Goal: Task Accomplishment & Management: Use online tool/utility

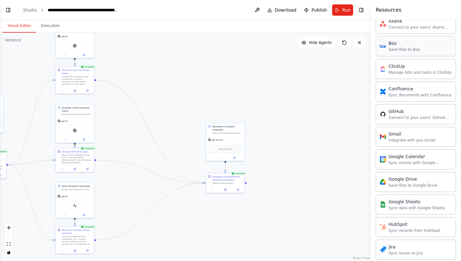
scroll to position [279, 0]
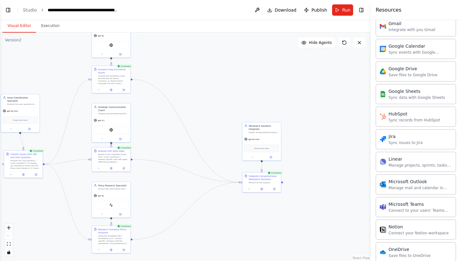
drag, startPoint x: 286, startPoint y: 141, endPoint x: 326, endPoint y: 139, distance: 39.9
click at [326, 139] on div ".deletable-edge-delete-btn { width: 20px; height: 20px; border: 0px solid #ffff…" at bounding box center [185, 147] width 371 height 229
click at [278, 128] on div "Workplace Solutions Integrator" at bounding box center [268, 126] width 30 height 6
click at [281, 116] on icon at bounding box center [280, 114] width 4 height 4
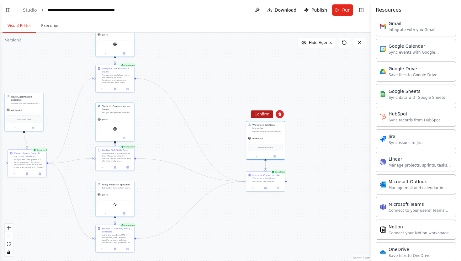
click at [269, 115] on button "Confirm" at bounding box center [262, 114] width 22 height 8
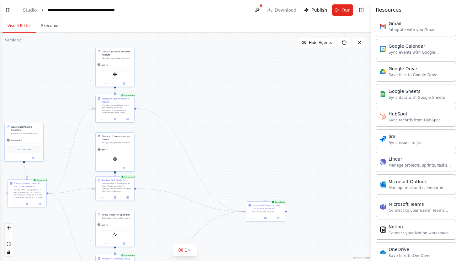
drag, startPoint x: 183, startPoint y: 62, endPoint x: 183, endPoint y: 92, distance: 30.1
click at [183, 92] on div ".deletable-edge-delete-btn { width: 20px; height: 20px; border: 0px solid #ffff…" at bounding box center [185, 147] width 371 height 229
drag, startPoint x: 115, startPoint y: 88, endPoint x: 246, endPoint y: 212, distance: 180.3
click at [243, 153] on div "Policy Research Specialist Extract key information from {handbook_url} that dir…" at bounding box center [151, 95] width 186 height 114
drag, startPoint x: 115, startPoint y: 172, endPoint x: 266, endPoint y: 200, distance: 154.0
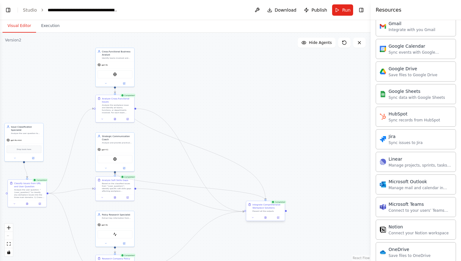
click at [243, 153] on div "Policy Research Specialist Extract key information from {handbook_url} that dir…" at bounding box center [151, 95] width 186 height 114
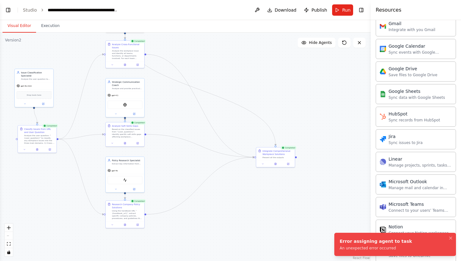
drag, startPoint x: 296, startPoint y: 154, endPoint x: 306, endPoint y: 100, distance: 55.5
click at [306, 100] on div ".deletable-edge-delete-btn { width: 20px; height: 20px; border: 0px solid #ffff…" at bounding box center [185, 147] width 371 height 229
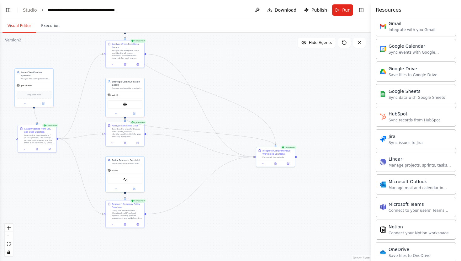
drag, startPoint x: 125, startPoint y: 117, endPoint x: 277, endPoint y: 146, distance: 154.5
click at [277, 146] on div ".deletable-edge-delete-btn { width: 20px; height: 20px; border: 0px solid #ffff…" at bounding box center [185, 147] width 371 height 229
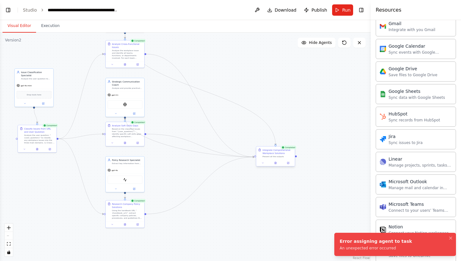
drag, startPoint x: 125, startPoint y: 116, endPoint x: 257, endPoint y: 159, distance: 138.5
click at [253, 98] on div "Policy Research Specialist Extract key information from {handbook_url} that dir…" at bounding box center [161, 41] width 186 height 114
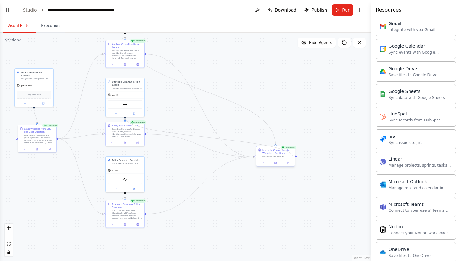
drag, startPoint x: 126, startPoint y: 117, endPoint x: 294, endPoint y: 158, distance: 172.8
click at [253, 98] on div "Policy Research Specialist Extract key information from {handbook_url} that dir…" at bounding box center [161, 41] width 186 height 114
drag, startPoint x: 125, startPoint y: 116, endPoint x: 296, endPoint y: 157, distance: 176.2
click at [296, 157] on div ".deletable-edge-delete-btn { width: 20px; height: 20px; border: 0px solid #ffff…" at bounding box center [185, 147] width 371 height 229
drag, startPoint x: 278, startPoint y: 156, endPoint x: 272, endPoint y: 163, distance: 8.3
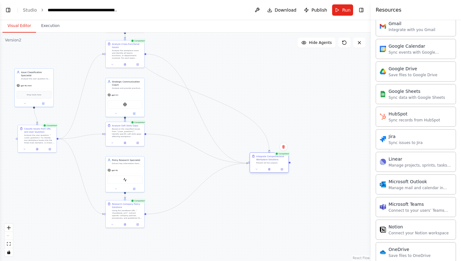
click at [272, 163] on div "Present all the outputs" at bounding box center [271, 163] width 30 height 3
drag, startPoint x: 290, startPoint y: 163, endPoint x: 124, endPoint y: 116, distance: 172.7
click at [124, 98] on div "Policy Research Specialist Extract key information from {handbook_url} that dir…" at bounding box center [161, 41] width 186 height 114
drag, startPoint x: 125, startPoint y: 198, endPoint x: 290, endPoint y: 164, distance: 168.0
click at [290, 164] on div ".deletable-edge-delete-btn { width: 20px; height: 20px; border: 0px solid #ffff…" at bounding box center [185, 147] width 371 height 229
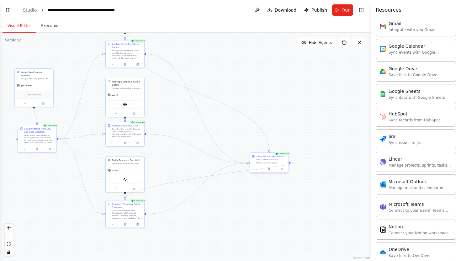
drag, startPoint x: 126, startPoint y: 198, endPoint x: 288, endPoint y: 164, distance: 166.6
click at [253, 98] on div "Policy Research Specialist Extract key information from {handbook_url} that dir…" at bounding box center [161, 41] width 186 height 114
drag, startPoint x: 125, startPoint y: 121, endPoint x: 136, endPoint y: 121, distance: 11.0
click at [136, 122] on div "Completed Analyze Soft Skills Gaps Based on the classified issues from "{user_q…" at bounding box center [124, 134] width 39 height 25
click at [188, 114] on div ".deletable-edge-delete-btn { width: 20px; height: 20px; border: 0px solid #ffff…" at bounding box center [185, 147] width 371 height 229
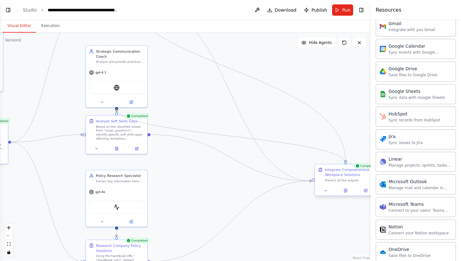
drag, startPoint x: 116, startPoint y: 107, endPoint x: 347, endPoint y: 164, distance: 238.1
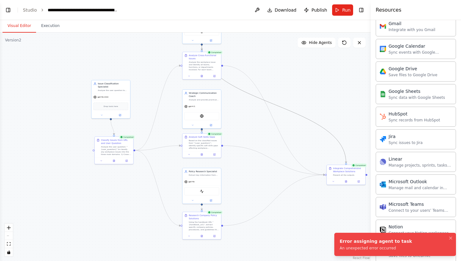
click at [296, 113] on icon "Edge from 9c3f56bb-53b6-4f26-ae8c-6ce87c1deb28 to b9f2adf2-eba6-4c74-97dd-c5039…" at bounding box center [274, 104] width 144 height 117
click at [275, 105] on icon at bounding box center [274, 104] width 3 height 3
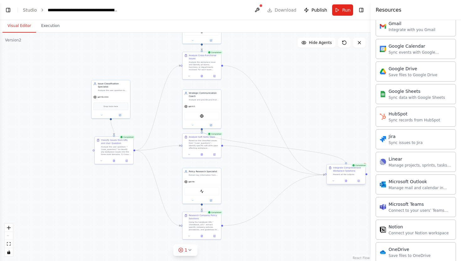
drag, startPoint x: 202, startPoint y: 128, endPoint x: 347, endPoint y: 164, distance: 149.3
click at [330, 110] on div "Policy Research Specialist Extract key information from {handbook_url} that dir…" at bounding box center [238, 52] width 186 height 114
drag, startPoint x: 317, startPoint y: 101, endPoint x: 232, endPoint y: 101, distance: 85.1
click at [232, 101] on div ".deletable-edge-delete-btn { width: 20px; height: 20px; border: 0px solid #ffff…" at bounding box center [185, 147] width 371 height 229
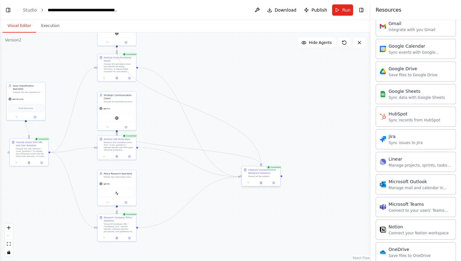
drag, startPoint x: 117, startPoint y: 44, endPoint x: 260, endPoint y: 167, distance: 188.8
click at [245, 111] on div "Policy Research Specialist Extract key information from {handbook_url} that dir…" at bounding box center [153, 54] width 186 height 114
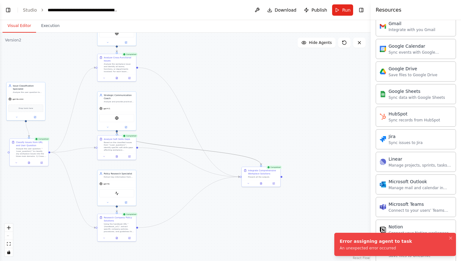
click at [239, 154] on icon "Edge from 0542b68a-d415-44b9-97f5-ef51636d4289 to b9f2adf2-eba6-4c74-97dd-c5039…" at bounding box center [189, 148] width 144 height 33
click at [190, 148] on icon at bounding box center [189, 148] width 3 height 3
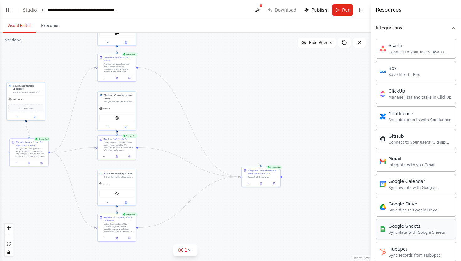
scroll to position [0, 0]
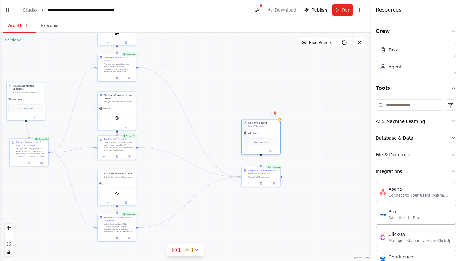
drag, startPoint x: 290, startPoint y: 152, endPoint x: 261, endPoint y: 131, distance: 36.5
click at [261, 131] on div "gpt-4o-mini" at bounding box center [261, 133] width 39 height 7
drag, startPoint x: 261, startPoint y: 156, endPoint x: 261, endPoint y: 166, distance: 10.4
click at [245, 111] on div "Policy Research Specialist Extract key information from {handbook_url} that dir…" at bounding box center [153, 54] width 186 height 114
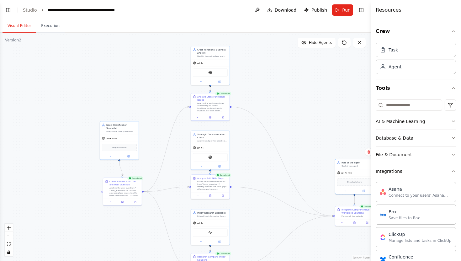
drag, startPoint x: 229, startPoint y: 69, endPoint x: 323, endPoint y: 108, distance: 101.4
click at [323, 108] on div ".deletable-edge-delete-btn { width: 20px; height: 20px; border: 0px solid #ffff…" at bounding box center [185, 147] width 371 height 229
click at [221, 106] on div "Analyze the workplace issue and identify all teams, functions, or departments i…" at bounding box center [212, 106] width 30 height 10
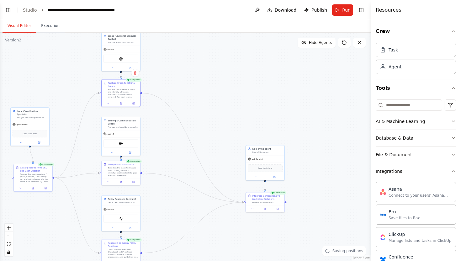
drag, startPoint x: 292, startPoint y: 99, endPoint x: 202, endPoint y: 85, distance: 90.8
click at [202, 85] on div ".deletable-edge-delete-btn { width: 20px; height: 20px; border: 0px solid #ffff…" at bounding box center [185, 147] width 371 height 229
click at [269, 205] on div at bounding box center [265, 208] width 39 height 7
click at [276, 210] on button at bounding box center [277, 209] width 11 height 4
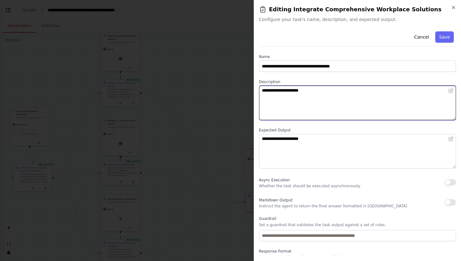
click at [320, 93] on textarea "**********" at bounding box center [357, 103] width 197 height 35
type textarea "**********"
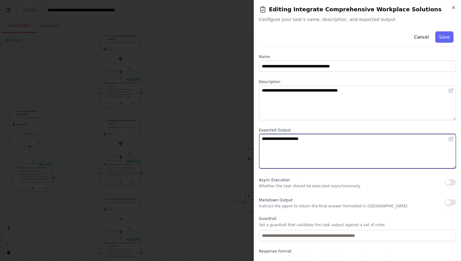
click at [326, 139] on textarea "**********" at bounding box center [357, 151] width 197 height 35
type textarea "**********"
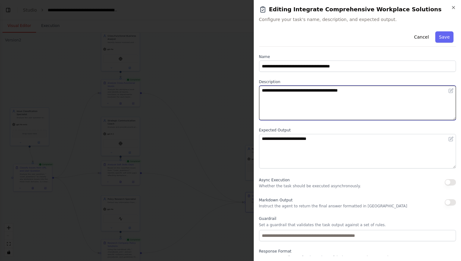
click at [262, 89] on textarea "**********" at bounding box center [357, 103] width 197 height 35
type textarea "**********"
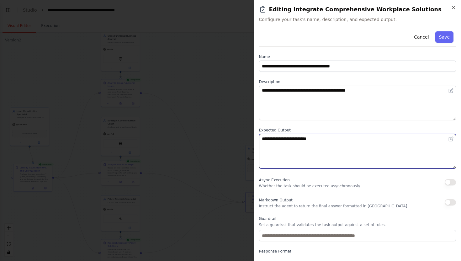
click at [262, 141] on textarea "**********" at bounding box center [357, 151] width 197 height 35
click at [358, 146] on textarea "**********" at bounding box center [357, 151] width 197 height 35
type textarea "**********"
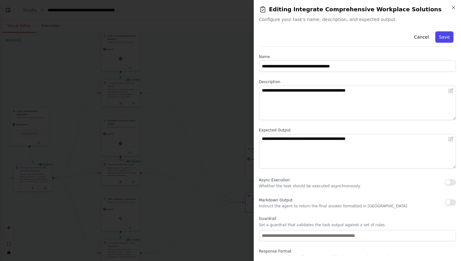
click at [446, 35] on button "Save" at bounding box center [445, 36] width 18 height 11
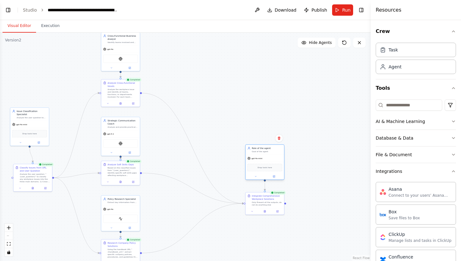
click at [274, 159] on div "gpt-4o-mini" at bounding box center [265, 158] width 39 height 7
click at [275, 175] on icon at bounding box center [275, 176] width 2 height 2
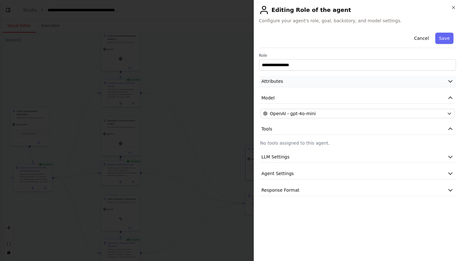
click at [363, 81] on button "Attributes" at bounding box center [357, 82] width 197 height 12
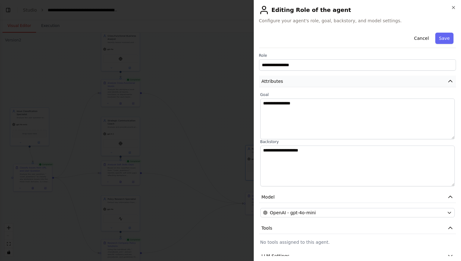
click at [363, 81] on button "Attributes" at bounding box center [357, 82] width 197 height 12
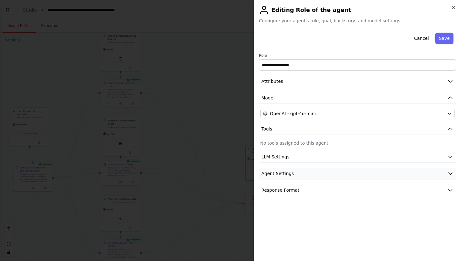
click at [309, 170] on button "Agent Settings" at bounding box center [357, 174] width 197 height 12
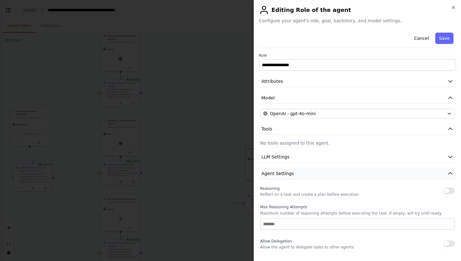
click at [309, 170] on button "Agent Settings" at bounding box center [357, 174] width 197 height 12
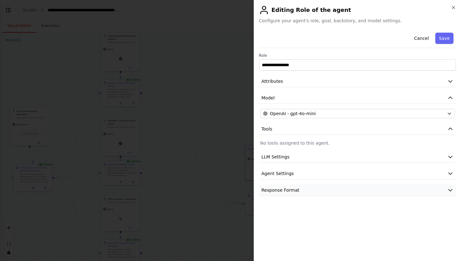
click at [299, 187] on button "Response Format" at bounding box center [357, 191] width 197 height 12
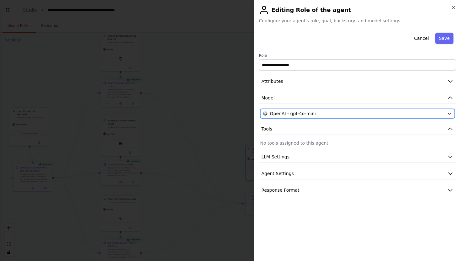
click at [338, 114] on div "OpenAI - gpt-4o-mini" at bounding box center [354, 113] width 182 height 6
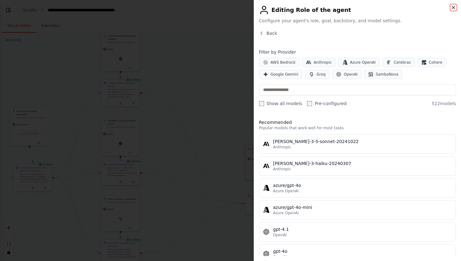
click at [453, 8] on icon "button" at bounding box center [453, 7] width 5 height 5
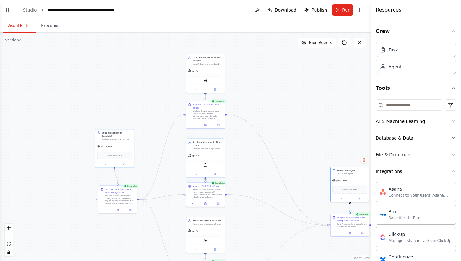
drag, startPoint x: 267, startPoint y: 102, endPoint x: 353, endPoint y: 124, distance: 87.9
click at [353, 124] on div ".deletable-edge-delete-btn { width: 20px; height: 20px; border: 0px solid #ffff…" at bounding box center [185, 147] width 371 height 229
click at [218, 125] on icon at bounding box center [219, 125] width 2 height 2
click at [212, 88] on button at bounding box center [215, 89] width 18 height 4
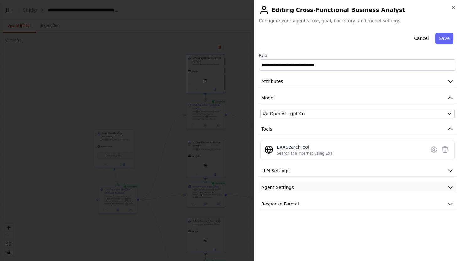
click at [306, 186] on button "Agent Settings" at bounding box center [357, 188] width 197 height 12
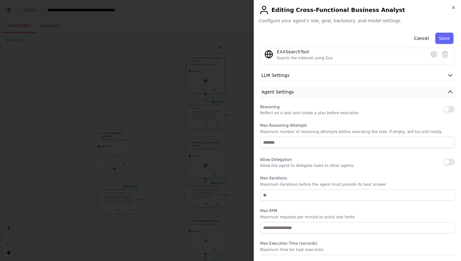
scroll to position [113, 0]
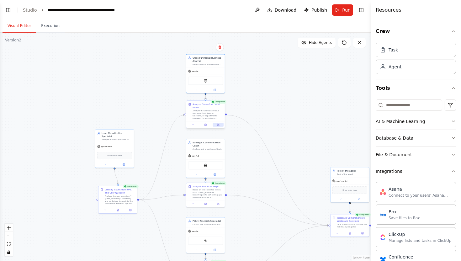
click at [219, 125] on icon at bounding box center [219, 125] width 2 height 2
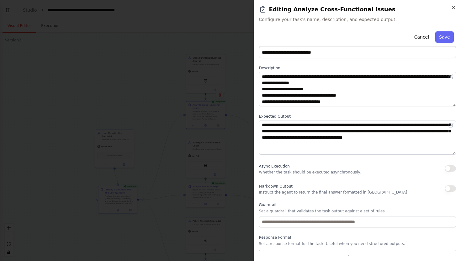
scroll to position [22, 0]
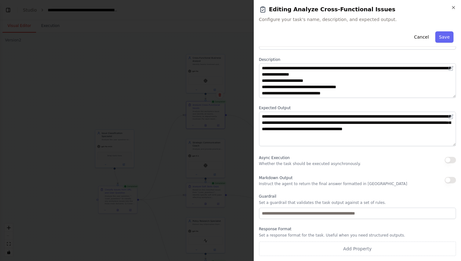
click at [452, 159] on button "button" at bounding box center [450, 160] width 11 height 6
click at [448, 36] on button "Save" at bounding box center [445, 36] width 18 height 11
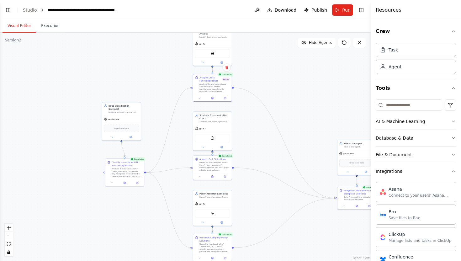
drag, startPoint x: 292, startPoint y: 134, endPoint x: 299, endPoint y: 107, distance: 28.2
click at [299, 107] on div ".deletable-edge-delete-btn { width: 20px; height: 20px; border: 0px solid #ffff…" at bounding box center [185, 147] width 371 height 229
click at [225, 167] on div "Based on the classified issues from "{user_question}", identify specific soft s…" at bounding box center [215, 166] width 30 height 10
click at [226, 176] on icon at bounding box center [225, 176] width 2 height 2
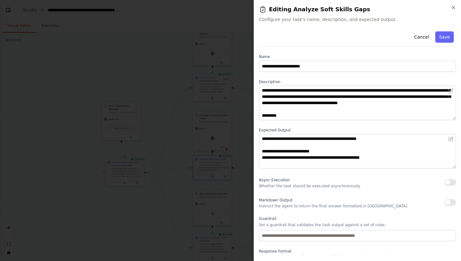
click at [448, 181] on button "button" at bounding box center [450, 182] width 11 height 6
click at [447, 37] on button "Save" at bounding box center [445, 36] width 18 height 11
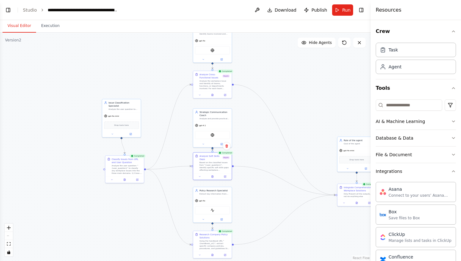
drag, startPoint x: 241, startPoint y: 214, endPoint x: 241, endPoint y: 174, distance: 39.9
click at [241, 174] on div ".deletable-edge-delete-btn { width: 20px; height: 20px; border: 0px solid #ffff…" at bounding box center [185, 147] width 371 height 229
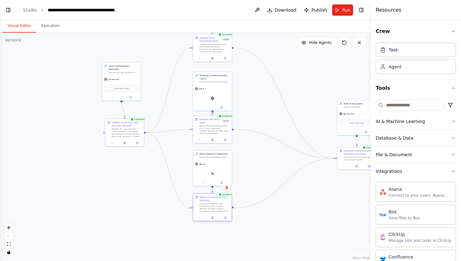
click at [218, 209] on div "Using the handbook URL "{handbook_url}", extract specific company policies, pro…" at bounding box center [215, 207] width 30 height 10
click at [227, 217] on button at bounding box center [225, 218] width 11 height 4
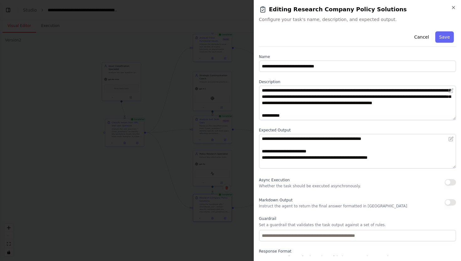
click at [451, 182] on button "button" at bounding box center [450, 182] width 11 height 6
click at [445, 33] on button "Save" at bounding box center [445, 36] width 18 height 11
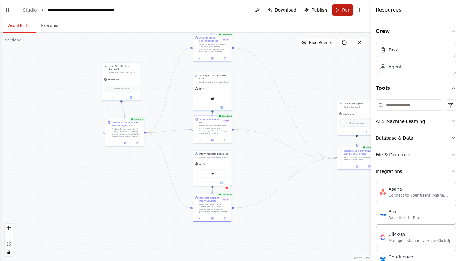
click at [342, 12] on button "Run" at bounding box center [342, 9] width 21 height 11
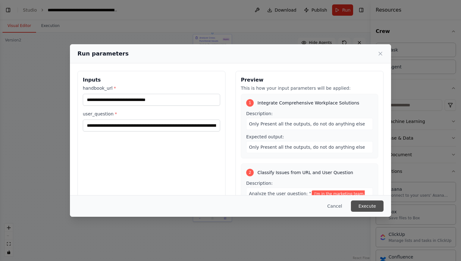
click at [370, 207] on button "Execute" at bounding box center [367, 206] width 33 height 11
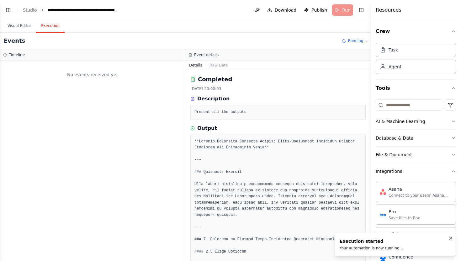
scroll to position [0, 0]
click at [14, 28] on button "Visual Editor" at bounding box center [20, 25] width 34 height 13
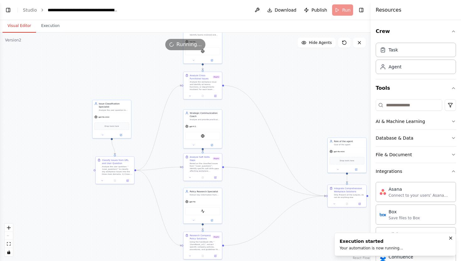
drag, startPoint x: 112, startPoint y: 174, endPoint x: 100, endPoint y: 214, distance: 41.4
click at [100, 214] on div ".deletable-edge-delete-btn { width: 20px; height: 20px; border: 0px solid #ffff…" at bounding box center [185, 147] width 371 height 229
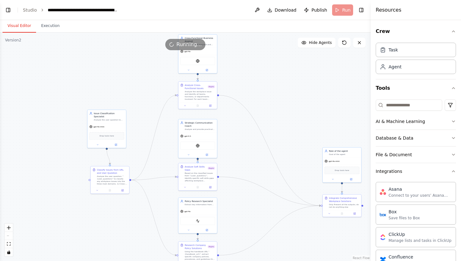
drag, startPoint x: 167, startPoint y: 138, endPoint x: 164, endPoint y: 145, distance: 7.9
click at [164, 145] on div ".deletable-edge-delete-btn { width: 20px; height: 20px; border: 0px solid #ffff…" at bounding box center [185, 147] width 371 height 229
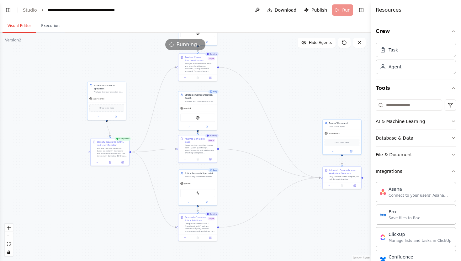
drag, startPoint x: 239, startPoint y: 151, endPoint x: 239, endPoint y: 123, distance: 27.9
click at [239, 123] on div ".deletable-edge-delete-btn { width: 20px; height: 20px; border: 0px solid #ffff…" at bounding box center [185, 147] width 371 height 229
click at [53, 28] on button "Execution" at bounding box center [50, 25] width 29 height 13
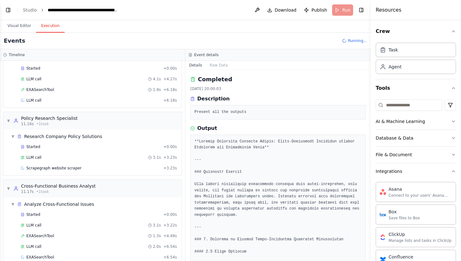
scroll to position [101, 0]
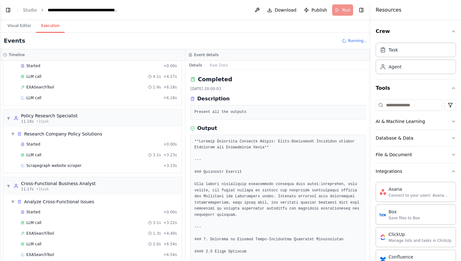
click at [14, 18] on header "**********" at bounding box center [185, 10] width 371 height 20
click at [18, 23] on button "Visual Editor" at bounding box center [20, 25] width 34 height 13
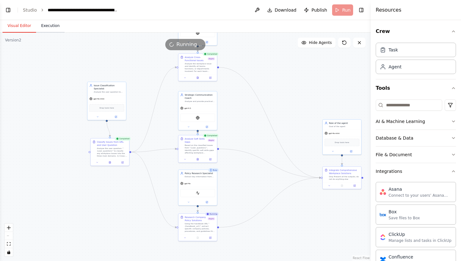
click at [52, 27] on button "Execution" at bounding box center [50, 25] width 29 height 13
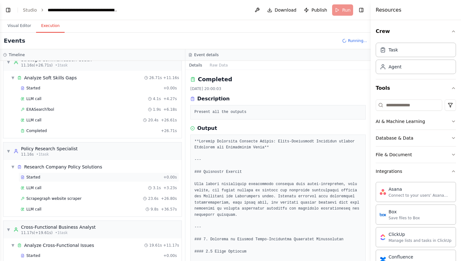
scroll to position [71, 0]
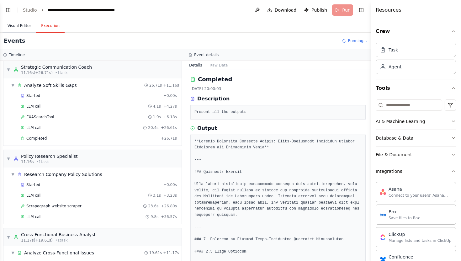
click at [22, 23] on button "Visual Editor" at bounding box center [20, 25] width 34 height 13
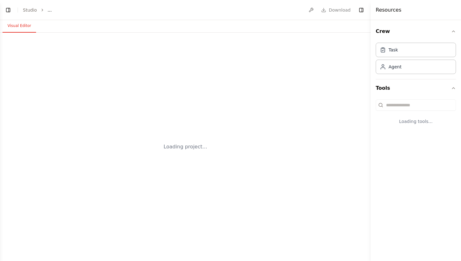
select select "****"
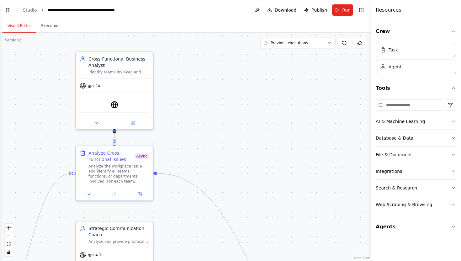
scroll to position [8565, 0]
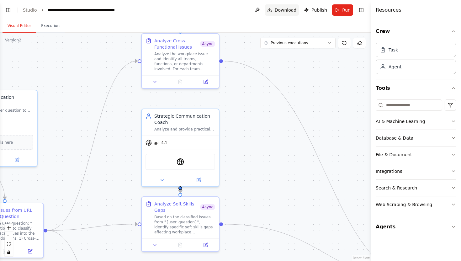
drag, startPoint x: 198, startPoint y: 139, endPoint x: 277, endPoint y: 7, distance: 153.3
click at [275, 10] on main "**********" at bounding box center [185, 130] width 371 height 261
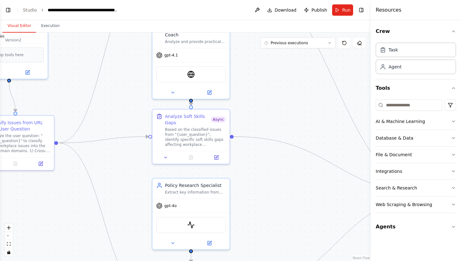
drag, startPoint x: 276, startPoint y: 116, endPoint x: 276, endPoint y: 22, distance: 94.8
click at [276, 22] on div "Visual Editor Execution Version 2 Previous executions Show Tools Hide Agents Po…" at bounding box center [185, 140] width 371 height 241
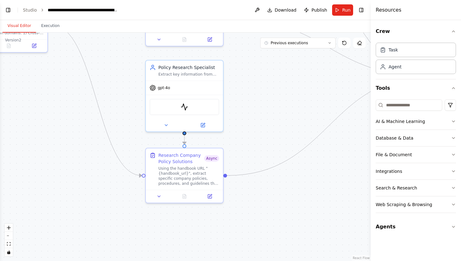
drag, startPoint x: 273, startPoint y: 125, endPoint x: 267, endPoint y: 30, distance: 95.0
click at [267, 30] on div "Visual Editor Execution Version 2 Previous executions Show Tools Hide Agents Po…" at bounding box center [185, 140] width 371 height 241
click at [350, 12] on span "Run" at bounding box center [346, 10] width 8 height 6
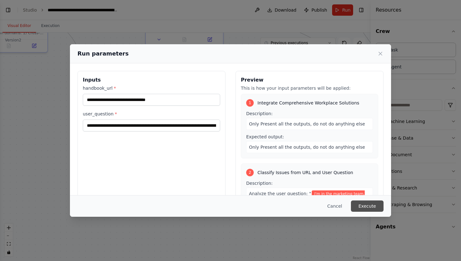
click at [379, 205] on button "Execute" at bounding box center [367, 206] width 33 height 11
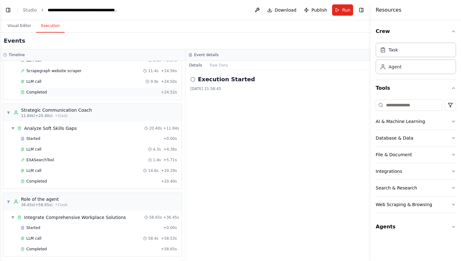
scroll to position [230, 0]
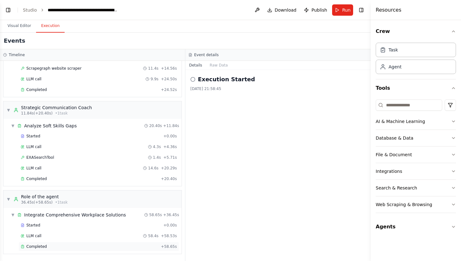
click at [46, 249] on div "Completed" at bounding box center [90, 246] width 138 height 5
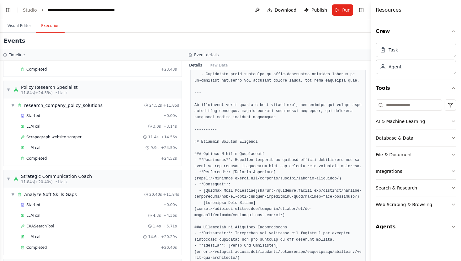
scroll to position [143, 0]
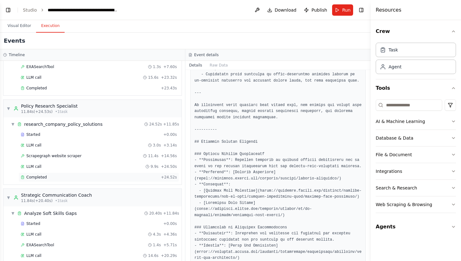
click at [60, 178] on div "Completed" at bounding box center [90, 177] width 138 height 5
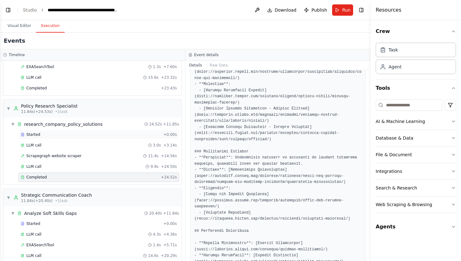
scroll to position [230, 0]
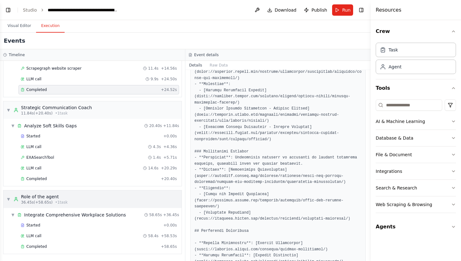
click at [64, 199] on div "Role of the agent" at bounding box center [44, 197] width 47 height 6
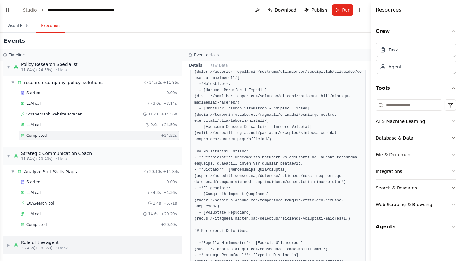
click at [57, 241] on div "Role of the agent" at bounding box center [44, 243] width 47 height 6
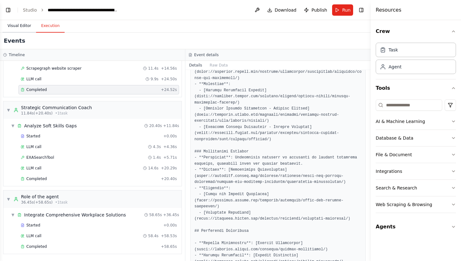
click at [32, 27] on button "Visual Editor" at bounding box center [20, 25] width 34 height 13
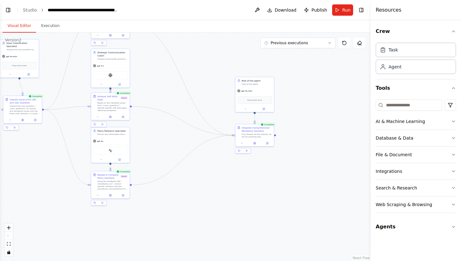
drag, startPoint x: 290, startPoint y: 131, endPoint x: 195, endPoint y: 183, distance: 108.5
click at [195, 183] on div ".deletable-edge-delete-btn { width: 20px; height: 20px; border: 0px solid #ffff…" at bounding box center [185, 147] width 371 height 229
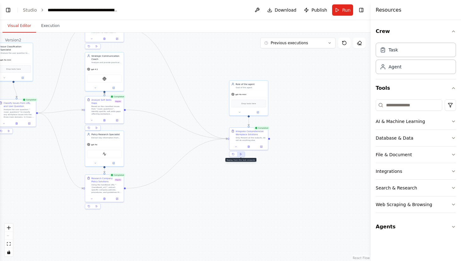
click at [242, 155] on button at bounding box center [241, 154] width 8 height 5
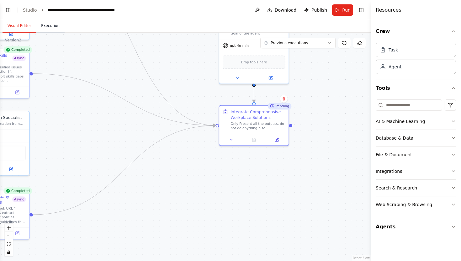
click at [56, 24] on button "Execution" at bounding box center [50, 25] width 29 height 13
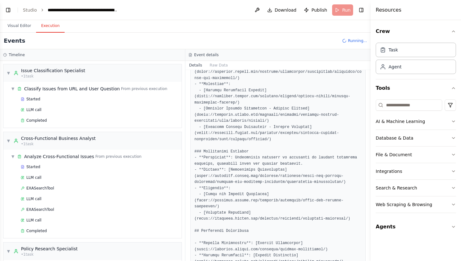
scroll to position [163, 0]
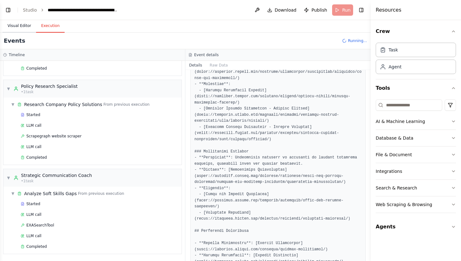
click at [23, 26] on button "Visual Editor" at bounding box center [20, 25] width 34 height 13
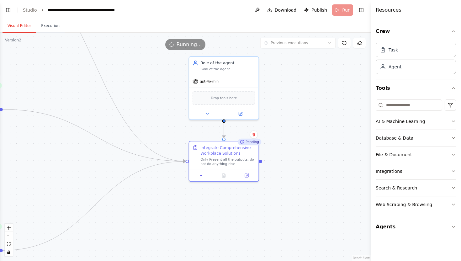
drag, startPoint x: 245, startPoint y: 175, endPoint x: 210, endPoint y: 215, distance: 53.2
click at [210, 215] on div ".deletable-edge-delete-btn { width: 20px; height: 20px; border: 0px solid #ffff…" at bounding box center [185, 147] width 371 height 229
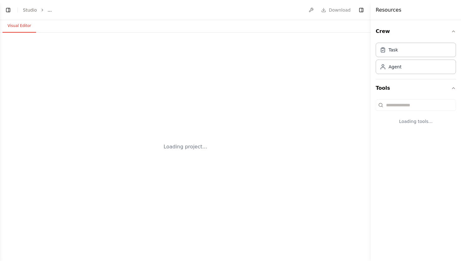
select select "****"
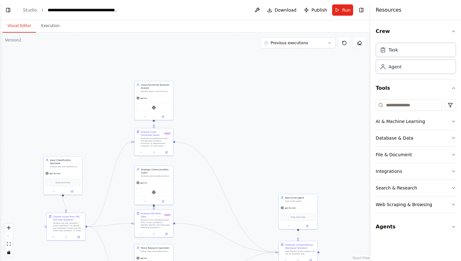
scroll to position [8565, 0]
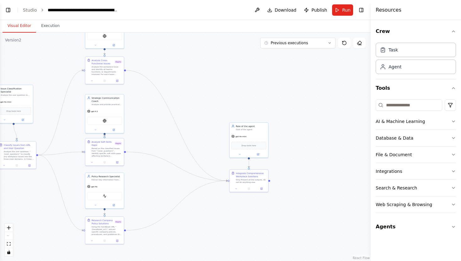
drag, startPoint x: 211, startPoint y: 112, endPoint x: 162, endPoint y: 40, distance: 86.6
click at [162, 40] on div ".deletable-edge-delete-btn { width: 20px; height: 20px; border: 0px solid #ffff…" at bounding box center [185, 147] width 371 height 229
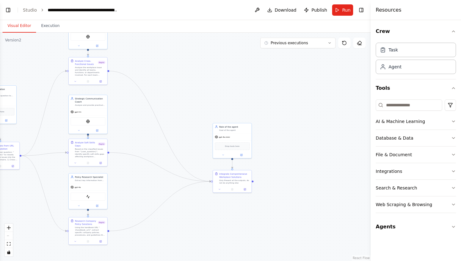
drag, startPoint x: 214, startPoint y: 66, endPoint x: 197, endPoint y: 66, distance: 16.6
click at [197, 66] on div ".deletable-edge-delete-btn { width: 20px; height: 20px; border: 0px solid #ffff…" at bounding box center [185, 147] width 371 height 229
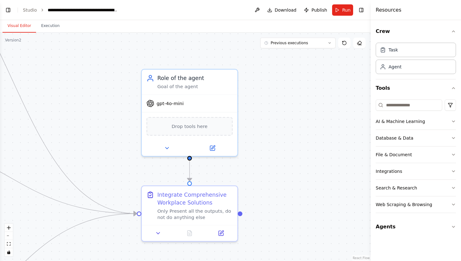
drag, startPoint x: 249, startPoint y: 193, endPoint x: 261, endPoint y: 98, distance: 95.6
click at [261, 98] on div ".deletable-edge-delete-btn { width: 20px; height: 20px; border: 0px solid #ffff…" at bounding box center [185, 147] width 371 height 229
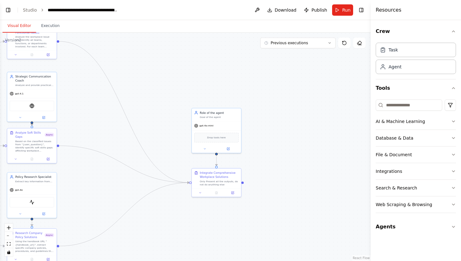
click at [257, 172] on div ".deletable-edge-delete-btn { width: 20px; height: 20px; border: 0px solid #ffff…" at bounding box center [185, 147] width 371 height 229
click at [234, 177] on div "Integrate Comprehensive Workplace Solutions" at bounding box center [219, 174] width 39 height 8
click at [225, 125] on div "gpt-4o-mini" at bounding box center [216, 125] width 49 height 9
click at [225, 126] on div "gpt-4o-mini" at bounding box center [216, 125] width 49 height 9
click at [230, 149] on button at bounding box center [228, 148] width 23 height 5
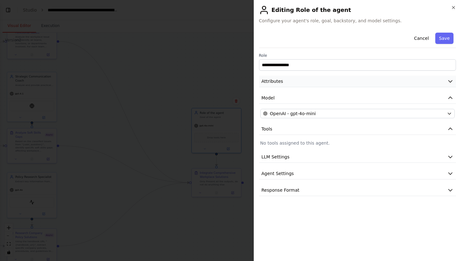
click at [307, 77] on button "Attributes" at bounding box center [357, 82] width 197 height 12
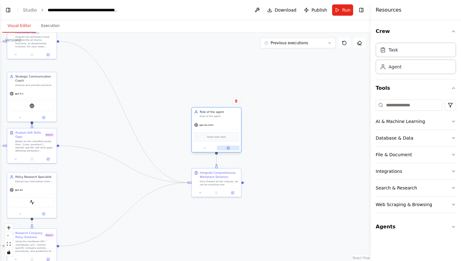
click at [232, 150] on button at bounding box center [228, 148] width 23 height 5
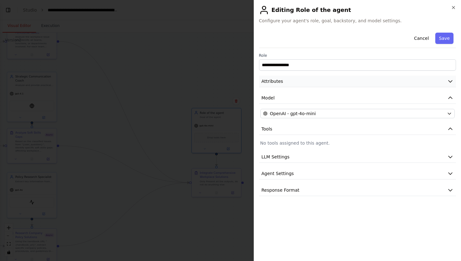
click at [307, 78] on button "Attributes" at bounding box center [357, 82] width 197 height 12
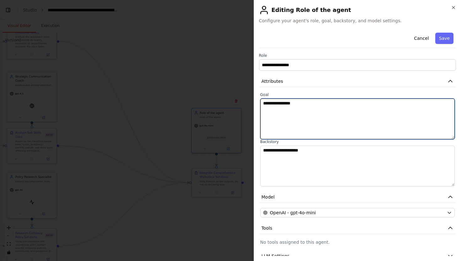
click at [315, 106] on textarea "**********" at bounding box center [358, 119] width 195 height 41
drag, startPoint x: 315, startPoint y: 106, endPoint x: 189, endPoint y: 106, distance: 126.2
click at [189, 106] on body "BETA Hello! I'm the CrewAI assistant. What kind of automation do you want to bu…" at bounding box center [230, 130] width 461 height 261
type textarea "*"
click at [386, 107] on textarea "**********" at bounding box center [358, 119] width 195 height 41
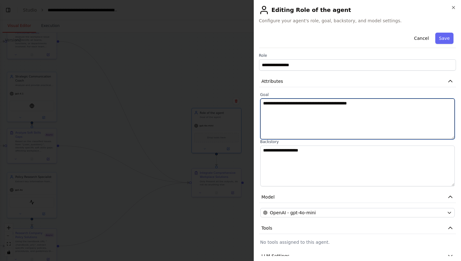
drag, startPoint x: 386, startPoint y: 107, endPoint x: 240, endPoint y: 107, distance: 146.3
click at [240, 107] on body "BETA Hello! I'm the CrewAI assistant. What kind of automation do you want to bu…" at bounding box center [230, 130] width 461 height 261
drag, startPoint x: 377, startPoint y: 103, endPoint x: 192, endPoint y: 97, distance: 185.3
click at [192, 97] on body "BETA Hello! I'm the CrewAI assistant. What kind of automation do you want to bu…" at bounding box center [230, 130] width 461 height 261
type textarea "**********"
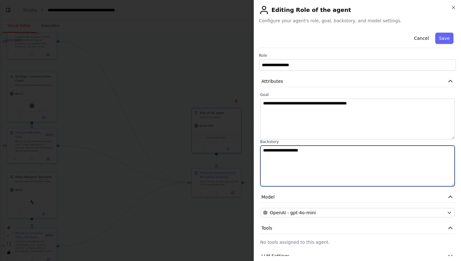
click at [302, 152] on textarea "**********" at bounding box center [358, 166] width 195 height 41
drag, startPoint x: 316, startPoint y: 152, endPoint x: 217, endPoint y: 152, distance: 99.5
click at [217, 152] on body "BETA Hello! I'm the CrewAI assistant. What kind of automation do you want to bu…" at bounding box center [230, 130] width 461 height 261
paste textarea "**********"
type textarea "**********"
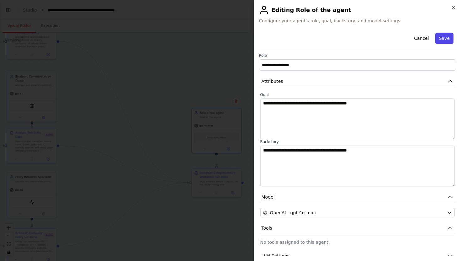
click at [447, 34] on button "Save" at bounding box center [445, 38] width 18 height 11
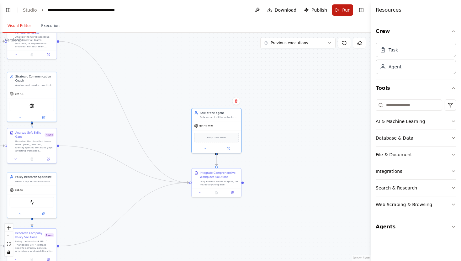
click at [348, 11] on span "Run" at bounding box center [346, 10] width 8 height 6
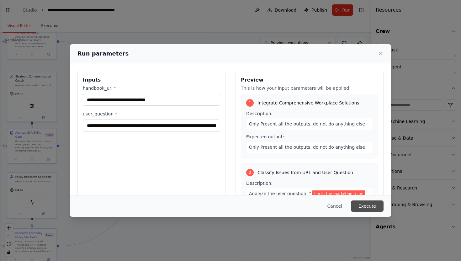
click at [366, 207] on button "Execute" at bounding box center [367, 206] width 33 height 11
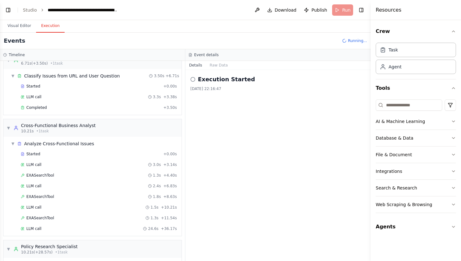
scroll to position [0, 0]
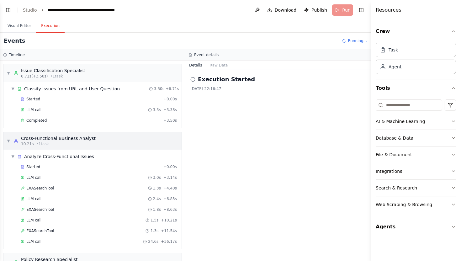
click at [82, 135] on div "Cross-Functional Business Analyst" at bounding box center [58, 138] width 75 height 6
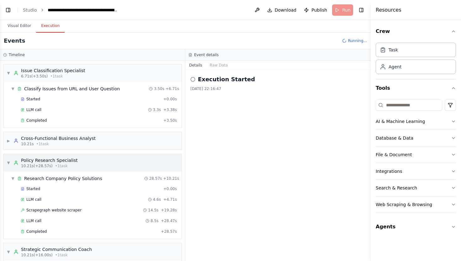
click at [67, 158] on div "Policy Research Specialist" at bounding box center [49, 160] width 57 height 6
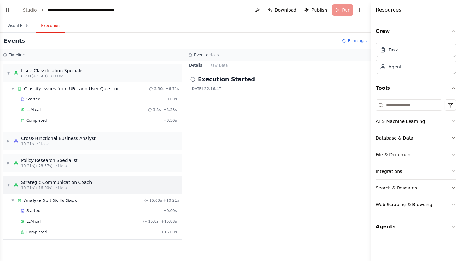
click at [62, 186] on span "• 1 task" at bounding box center [61, 188] width 13 height 5
click at [20, 26] on button "Visual Editor" at bounding box center [20, 25] width 34 height 13
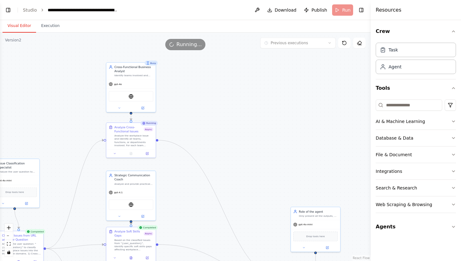
drag, startPoint x: 149, startPoint y: 105, endPoint x: 248, endPoint y: 203, distance: 139.4
click at [249, 203] on div ".deletable-edge-delete-btn { width: 20px; height: 20px; border: 0px solid #ffff…" at bounding box center [185, 147] width 371 height 229
click at [130, 139] on div "Analyze the workplace issue and identify all teams, functions, or departments i…" at bounding box center [134, 139] width 39 height 13
click at [50, 27] on button "Execution" at bounding box center [50, 25] width 29 height 13
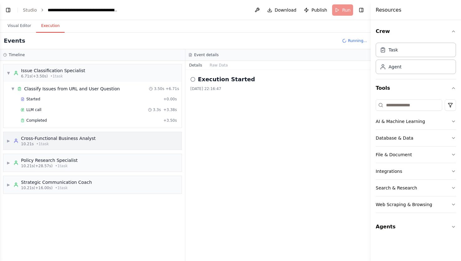
click at [76, 139] on div "Cross-Functional Business Analyst" at bounding box center [58, 138] width 75 height 6
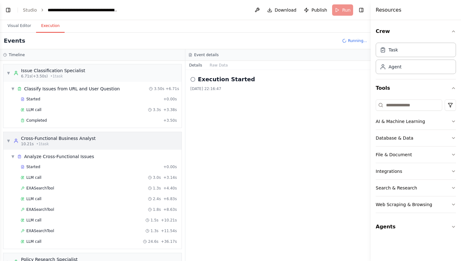
scroll to position [39, 0]
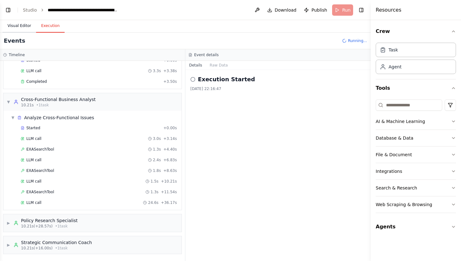
click at [20, 22] on button "Visual Editor" at bounding box center [20, 25] width 34 height 13
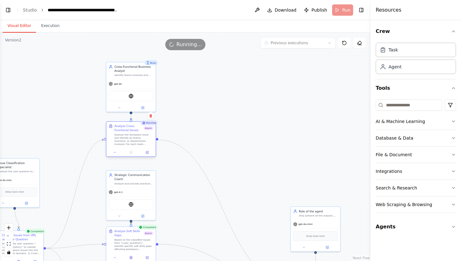
click at [141, 137] on div "Analyze the workplace issue and identify all teams, functions, or departments i…" at bounding box center [134, 139] width 39 height 13
click at [148, 151] on icon at bounding box center [147, 152] width 3 height 3
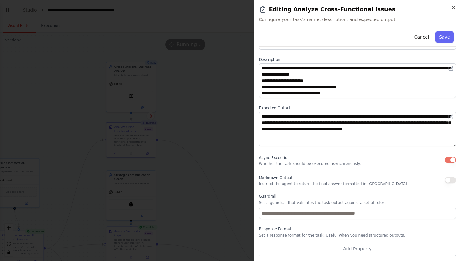
scroll to position [0, 0]
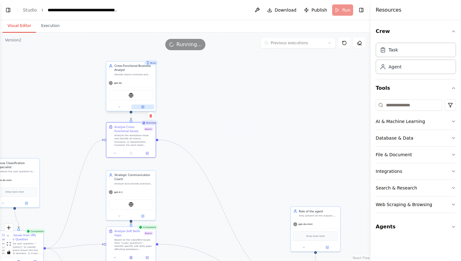
click at [143, 106] on icon at bounding box center [143, 106] width 2 height 2
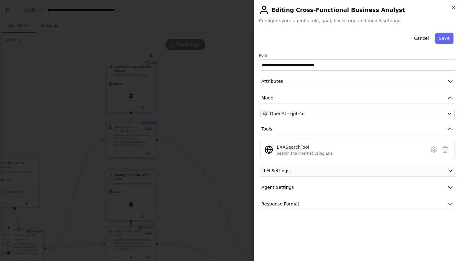
click at [340, 171] on button "LLM Settings" at bounding box center [357, 171] width 197 height 12
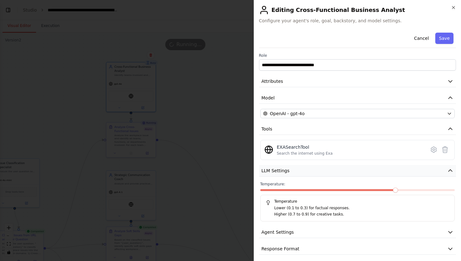
scroll to position [4, 0]
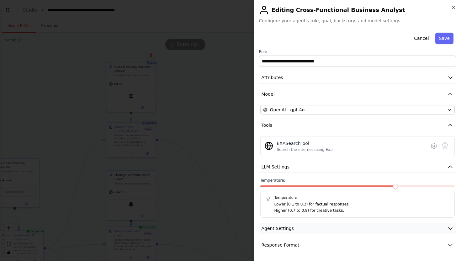
click at [350, 227] on button "Agent Settings" at bounding box center [357, 229] width 197 height 12
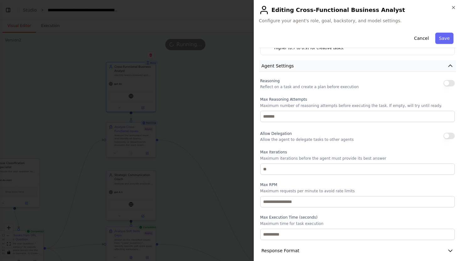
scroll to position [172, 0]
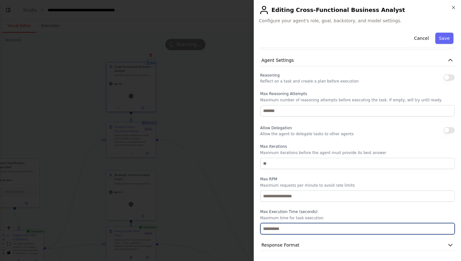
click at [350, 228] on input "**" at bounding box center [358, 228] width 195 height 11
drag, startPoint x: 350, startPoint y: 228, endPoint x: 247, endPoint y: 227, distance: 103.0
click at [247, 227] on body "BETA Hello! I'm the CrewAI assistant. What kind of automation do you want to bu…" at bounding box center [230, 130] width 461 height 261
type input "**"
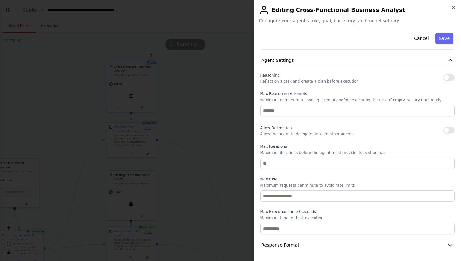
click at [327, 219] on p "Maximum time for task execution" at bounding box center [358, 218] width 195 height 5
click at [304, 242] on button "Response Format" at bounding box center [357, 246] width 197 height 12
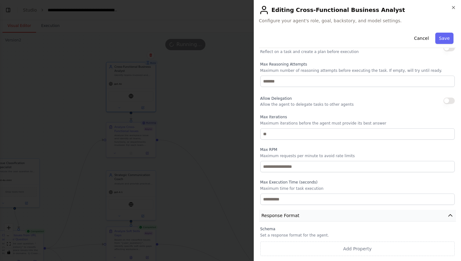
click at [298, 215] on button "Response Format" at bounding box center [357, 216] width 197 height 12
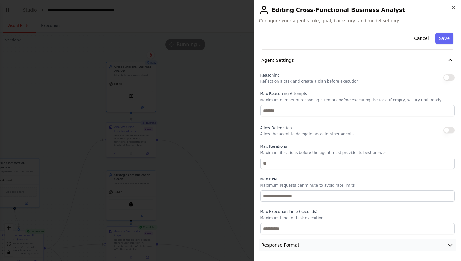
scroll to position [172, 0]
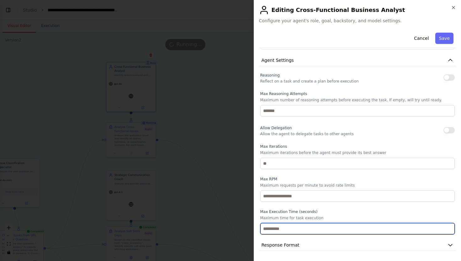
click at [318, 230] on input "**" at bounding box center [358, 228] width 195 height 11
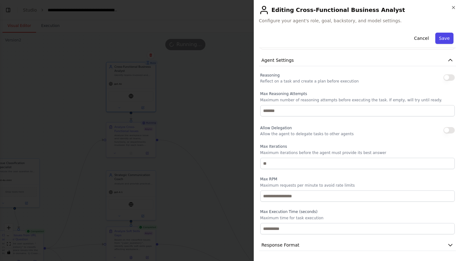
click at [448, 34] on button "Save" at bounding box center [445, 38] width 18 height 11
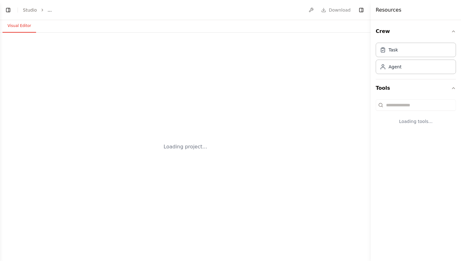
select select "****"
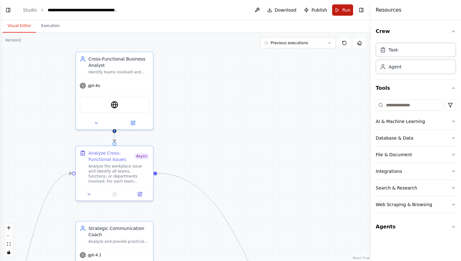
click at [346, 4] on button "Run" at bounding box center [342, 9] width 21 height 11
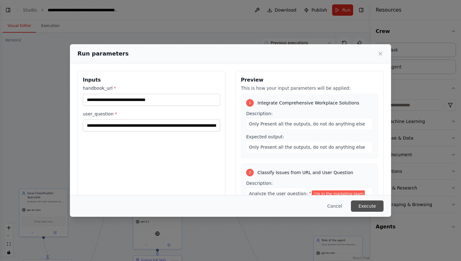
scroll to position [8288, 0]
click at [371, 203] on button "Execute" at bounding box center [367, 206] width 33 height 11
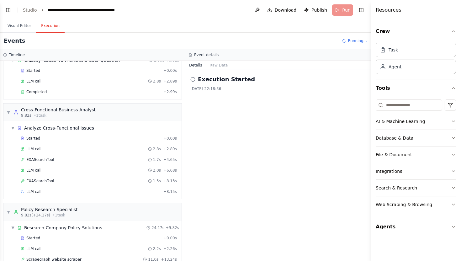
scroll to position [0, 0]
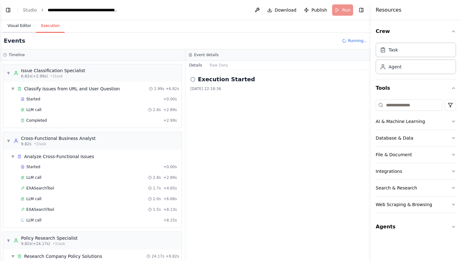
click at [30, 26] on button "Visual Editor" at bounding box center [20, 25] width 34 height 13
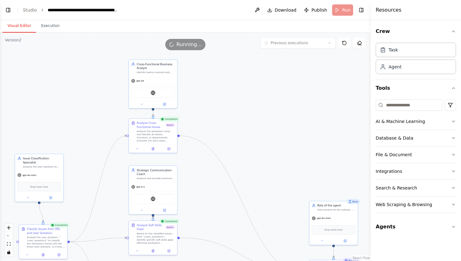
drag, startPoint x: 64, startPoint y: 98, endPoint x: 60, endPoint y: 63, distance: 35.1
click at [60, 63] on div ".deletable-edge-delete-btn { width: 20px; height: 20px; border: 0px solid #ffff…" at bounding box center [185, 147] width 371 height 229
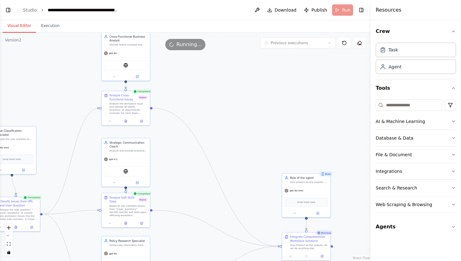
drag, startPoint x: 82, startPoint y: 125, endPoint x: 26, endPoint y: 75, distance: 74.7
click at [26, 75] on div ".deletable-edge-delete-btn { width: 20px; height: 20px; border: 0px solid #ffff…" at bounding box center [185, 147] width 371 height 229
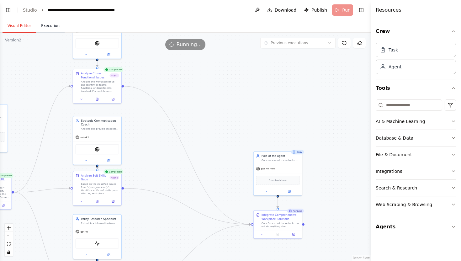
click at [54, 21] on button "Execution" at bounding box center [50, 25] width 29 height 13
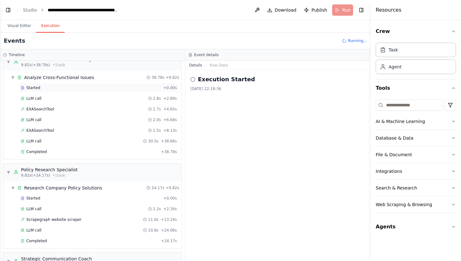
scroll to position [198, 0]
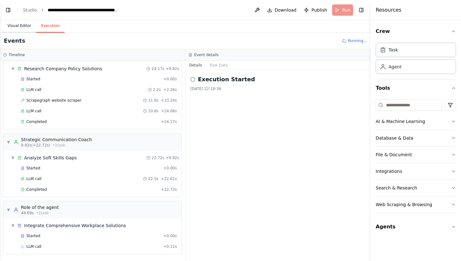
click at [25, 26] on button "Visual Editor" at bounding box center [20, 25] width 34 height 13
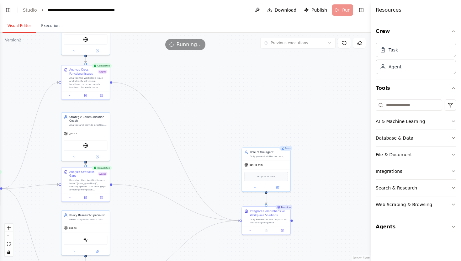
drag, startPoint x: 189, startPoint y: 111, endPoint x: 126, endPoint y: 84, distance: 68.6
click at [126, 84] on div ".deletable-edge-delete-btn { width: 20px; height: 20px; border: 0px solid #ffff…" at bounding box center [185, 147] width 371 height 229
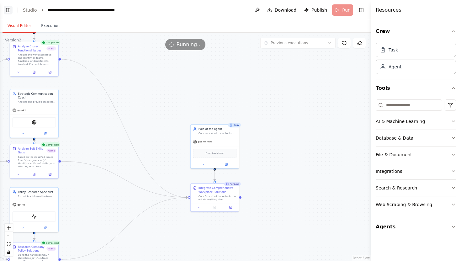
click at [11, 11] on button "Toggle Left Sidebar" at bounding box center [8, 10] width 9 height 9
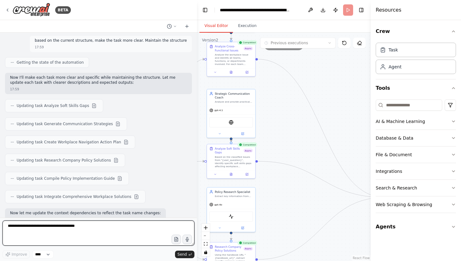
click at [68, 232] on textarea at bounding box center [99, 233] width 192 height 25
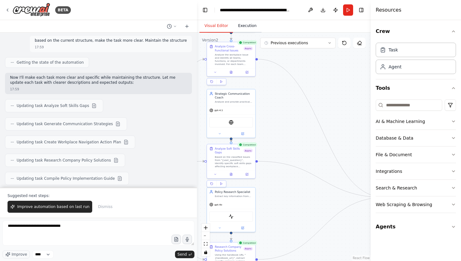
click at [251, 29] on button "Execution" at bounding box center [247, 25] width 29 height 13
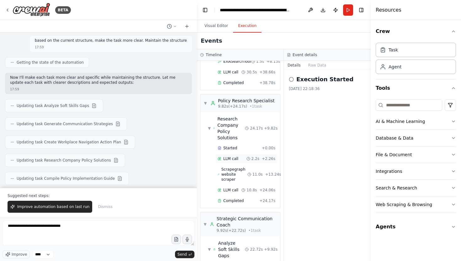
scroll to position [313, 0]
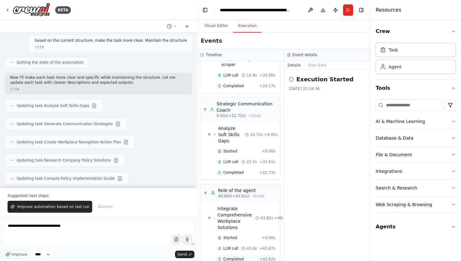
click at [245, 257] on div "Completed" at bounding box center [237, 259] width 39 height 5
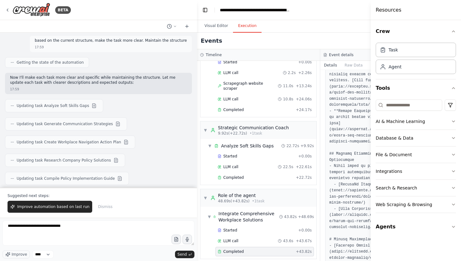
scroll to position [2065, 0]
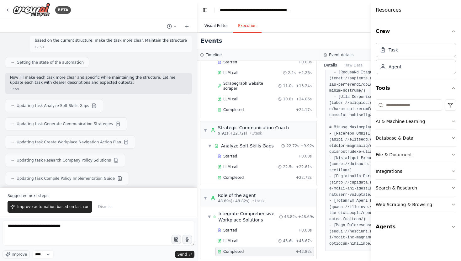
click at [225, 30] on button "Visual Editor" at bounding box center [217, 25] width 34 height 13
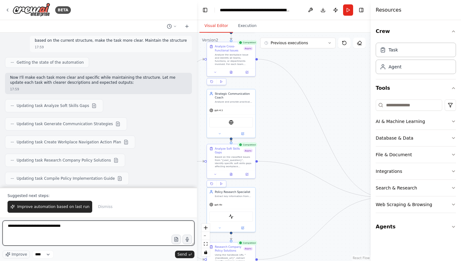
click at [113, 229] on textarea "**********" at bounding box center [99, 233] width 192 height 25
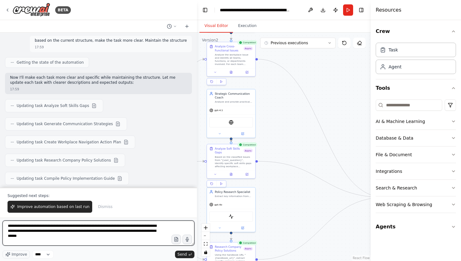
type textarea "**********"
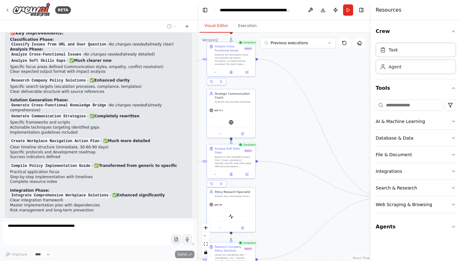
scroll to position [8612, 0]
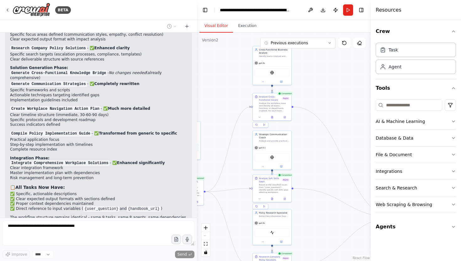
drag, startPoint x: 283, startPoint y: 125, endPoint x: 325, endPoint y: 158, distance: 53.0
click at [325, 158] on div ".deletable-edge-delete-btn { width: 20px; height: 20px; border: 0px solid #ffff…" at bounding box center [284, 147] width 174 height 229
click at [284, 57] on div "Cross-Functional Business Analyst Identify teams involved and map their operati…" at bounding box center [273, 51] width 39 height 13
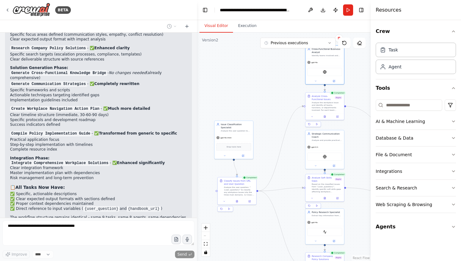
drag, startPoint x: 223, startPoint y: 83, endPoint x: 275, endPoint y: 83, distance: 51.8
click at [275, 83] on div ".deletable-edge-delete-btn { width: 20px; height: 20px; border: 0px solid #ffff…" at bounding box center [284, 147] width 174 height 229
click at [242, 127] on div "Issue Classification Specialist" at bounding box center [236, 125] width 30 height 6
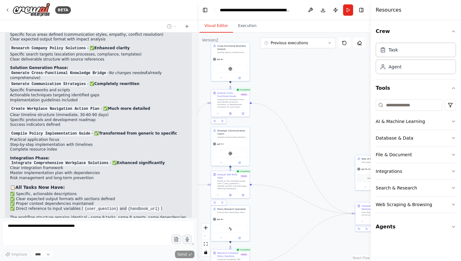
drag, startPoint x: 261, startPoint y: 76, endPoint x: 136, endPoint y: 66, distance: 125.3
click at [136, 66] on div "BETA Hello! I'm the CrewAI assistant. What kind of automation do you want to bu…" at bounding box center [230, 130] width 461 height 261
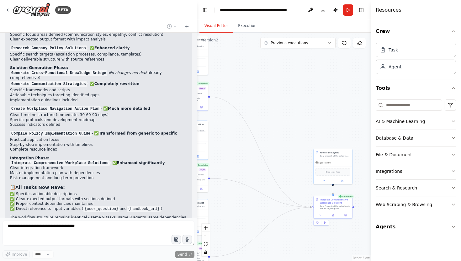
drag, startPoint x: 281, startPoint y: 127, endPoint x: 238, endPoint y: 127, distance: 43.3
click at [238, 127] on div ".deletable-edge-delete-btn { width: 20px; height: 20px; border: 0px solid #ffff…" at bounding box center [284, 147] width 174 height 229
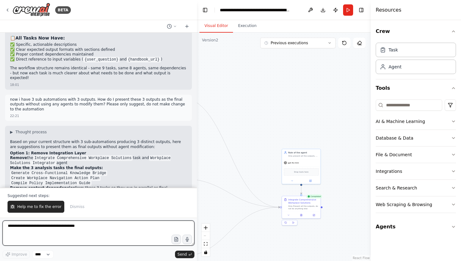
scroll to position [8753, 0]
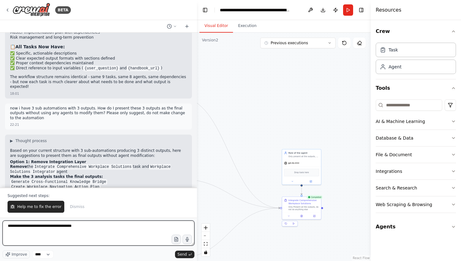
type textarea "**********"
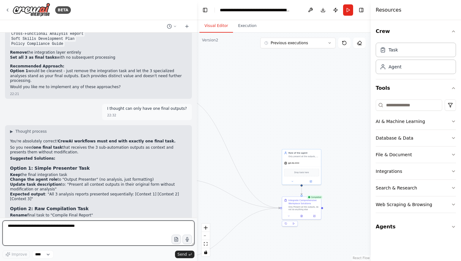
scroll to position [8979, 0]
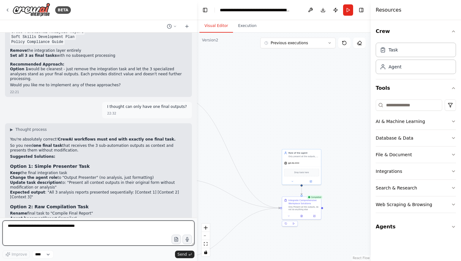
click at [133, 224] on textarea at bounding box center [99, 233] width 192 height 25
type textarea "**********"
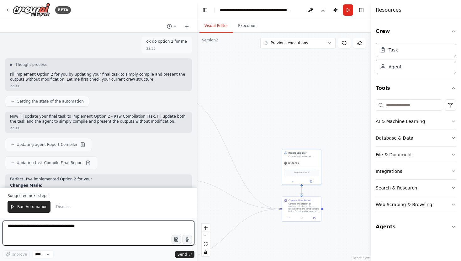
scroll to position [9259, 0]
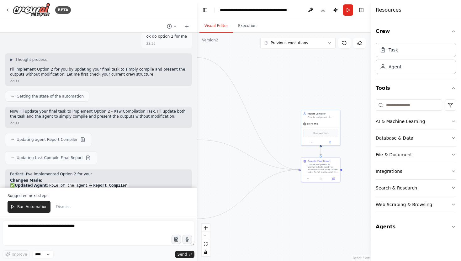
drag, startPoint x: 266, startPoint y: 94, endPoint x: 274, endPoint y: 55, distance: 40.0
click at [274, 55] on div ".deletable-edge-delete-btn { width: 20px; height: 20px; border: 0px solid #ffff…" at bounding box center [284, 147] width 174 height 229
click at [318, 166] on div "Compile and present all analysis outputs exactly as received from the three con…" at bounding box center [312, 168] width 31 height 10
click at [334, 98] on div ".deletable-edge-delete-btn { width: 20px; height: 20px; border: 0px solid #ffff…" at bounding box center [284, 147] width 174 height 229
click at [252, 30] on button "Execution" at bounding box center [247, 25] width 29 height 13
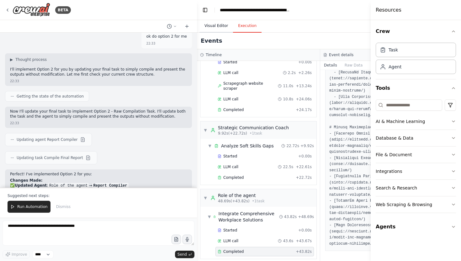
click at [227, 23] on button "Visual Editor" at bounding box center [217, 25] width 34 height 13
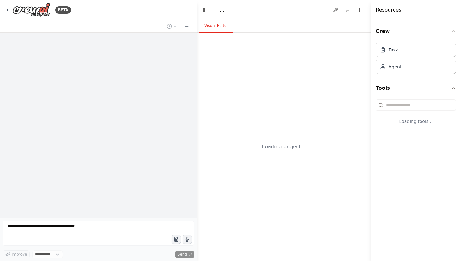
select select "****"
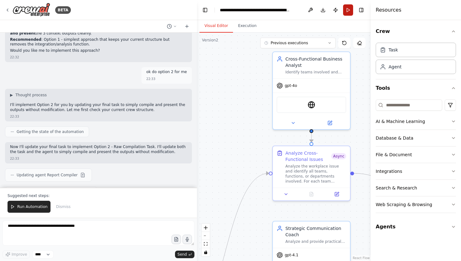
click at [346, 12] on button "Run" at bounding box center [348, 9] width 10 height 11
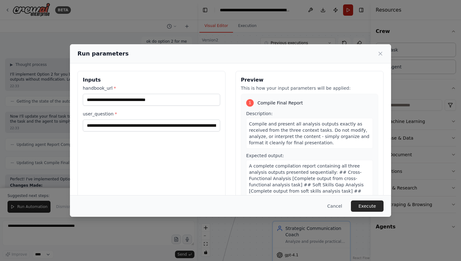
scroll to position [9259, 0]
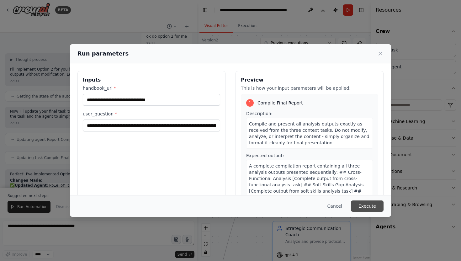
click at [374, 202] on button "Execute" at bounding box center [367, 206] width 33 height 11
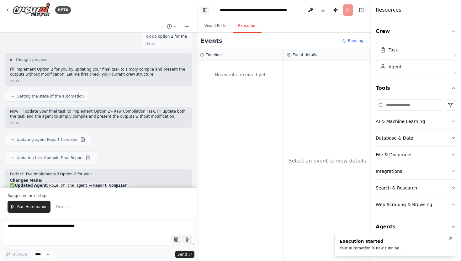
click at [203, 8] on button "Toggle Left Sidebar" at bounding box center [205, 10] width 9 height 9
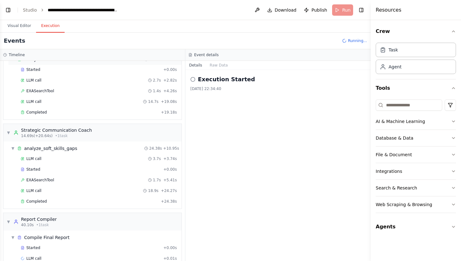
scroll to position [198, 0]
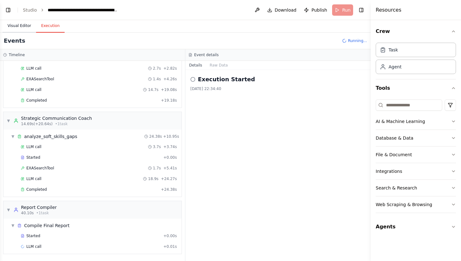
click at [25, 28] on button "Visual Editor" at bounding box center [20, 25] width 34 height 13
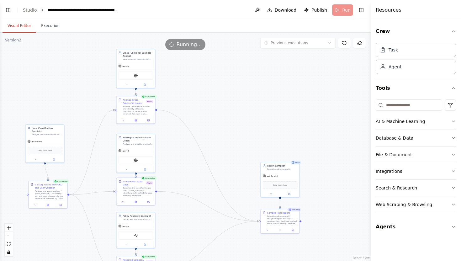
drag, startPoint x: 203, startPoint y: 164, endPoint x: 180, endPoint y: 105, distance: 63.4
click at [180, 105] on div ".deletable-edge-delete-btn { width: 20px; height: 20px; border: 0px solid #ffff…" at bounding box center [185, 147] width 371 height 229
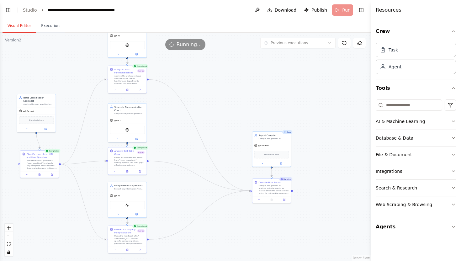
drag, startPoint x: 215, startPoint y: 156, endPoint x: 207, endPoint y: 126, distance: 31.2
click at [207, 126] on div ".deletable-edge-delete-btn { width: 20px; height: 20px; border: 0px solid #ffff…" at bounding box center [185, 147] width 371 height 229
click at [50, 29] on button "Execution" at bounding box center [50, 25] width 29 height 13
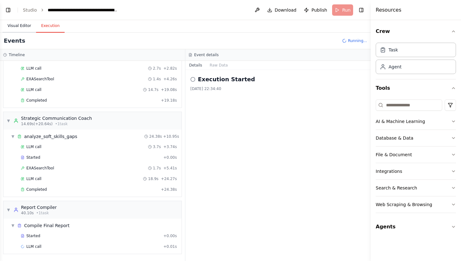
click at [23, 23] on button "Visual Editor" at bounding box center [20, 25] width 34 height 13
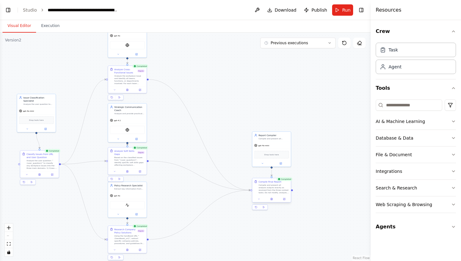
click at [286, 193] on div "Compile and present all analysis outputs exactly as received from the three con…" at bounding box center [274, 189] width 30 height 10
click at [286, 199] on icon at bounding box center [284, 199] width 3 height 3
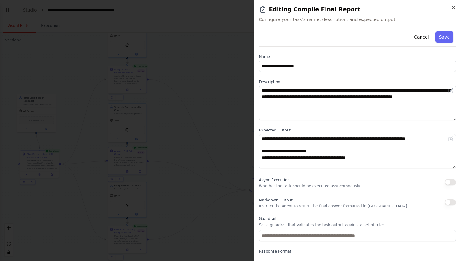
scroll to position [22, 0]
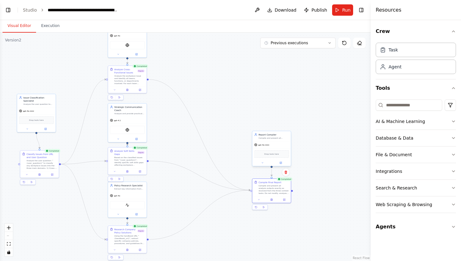
click at [276, 143] on div "gpt-4o-mini" at bounding box center [272, 145] width 39 height 7
click at [283, 162] on button at bounding box center [281, 163] width 18 height 4
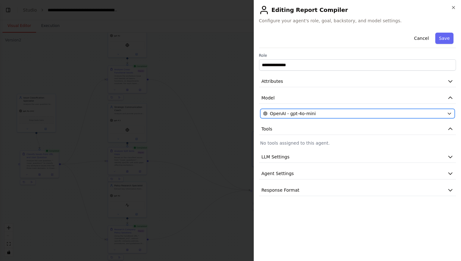
click at [323, 116] on div "OpenAI - gpt-4o-mini" at bounding box center [354, 113] width 182 height 6
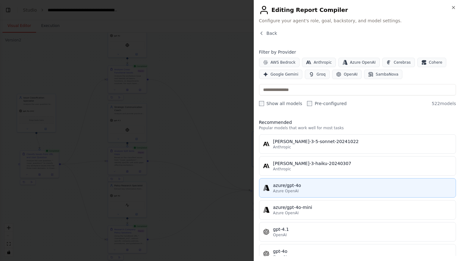
scroll to position [52, 0]
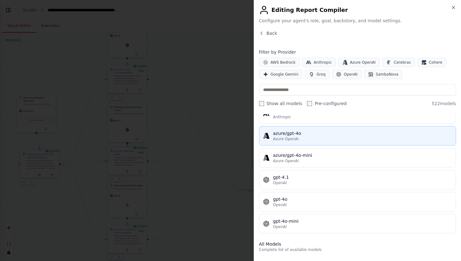
click at [318, 181] on div "OpenAI" at bounding box center [362, 183] width 179 height 5
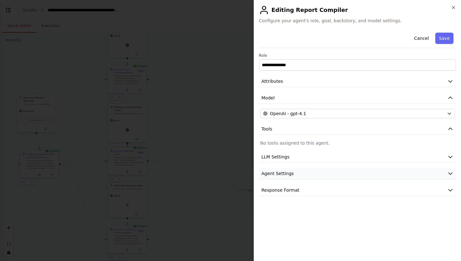
click at [333, 170] on button "Agent Settings" at bounding box center [357, 174] width 197 height 12
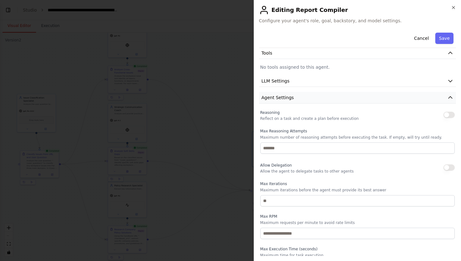
scroll to position [113, 0]
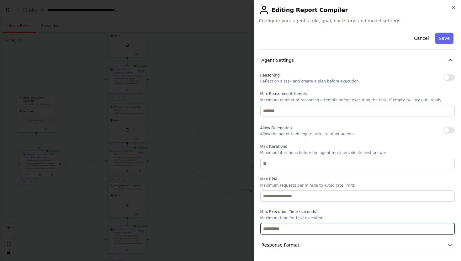
click at [305, 231] on input "number" at bounding box center [358, 228] width 195 height 11
type input "*"
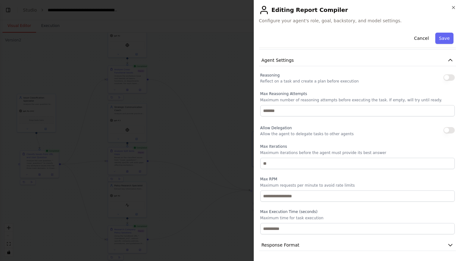
click at [333, 216] on p "Maximum time for task execution" at bounding box center [358, 218] width 195 height 5
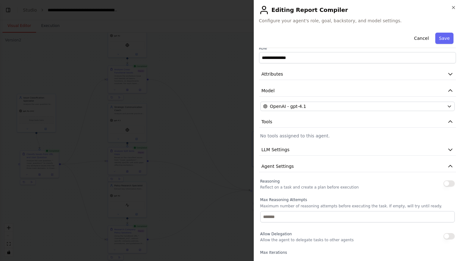
scroll to position [0, 0]
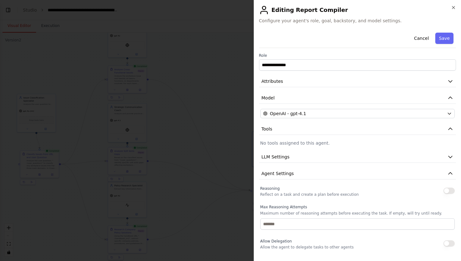
click at [318, 150] on div "**********" at bounding box center [357, 197] width 197 height 334
click at [318, 153] on button "LLM Settings" at bounding box center [357, 157] width 197 height 12
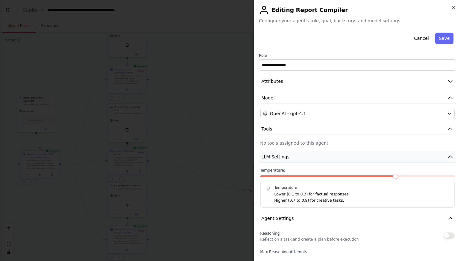
scroll to position [27, 0]
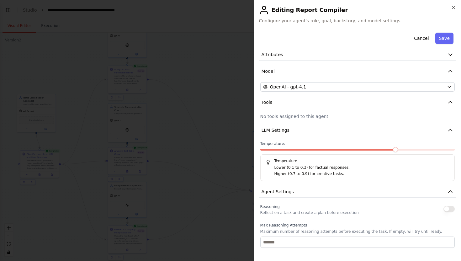
click at [264, 149] on span at bounding box center [329, 150] width 136 height 2
click at [450, 40] on button "Save" at bounding box center [445, 38] width 18 height 11
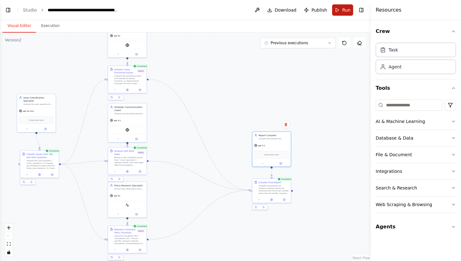
click at [338, 8] on button "Run" at bounding box center [342, 9] width 21 height 11
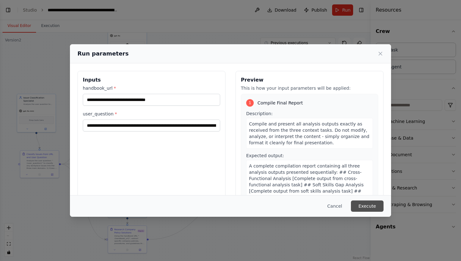
click at [365, 204] on button "Execute" at bounding box center [367, 206] width 33 height 11
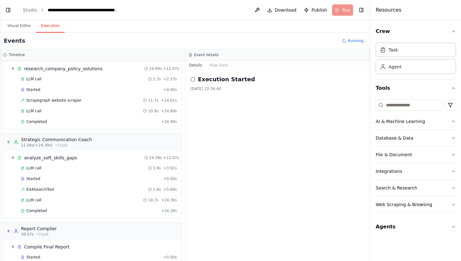
scroll to position [198, 0]
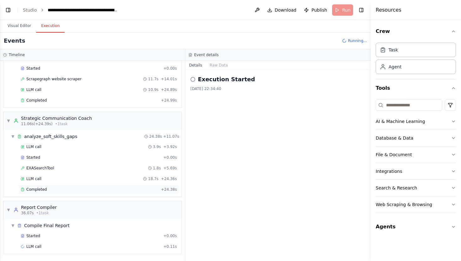
click at [117, 189] on div "Completed" at bounding box center [90, 189] width 138 height 5
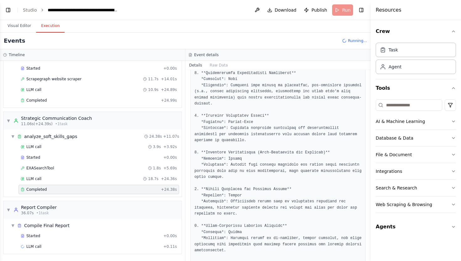
scroll to position [657, 0]
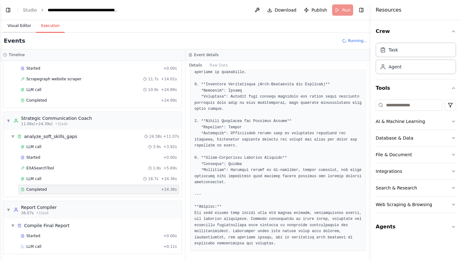
click at [30, 28] on button "Visual Editor" at bounding box center [20, 25] width 34 height 13
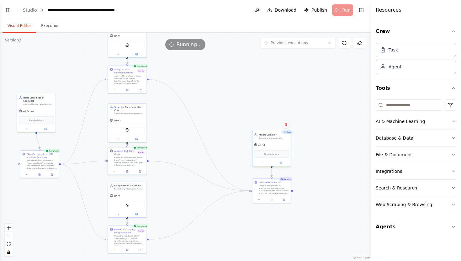
click at [278, 137] on div "Report Compiler Compile and present all analysis outputs exactly as received fr…" at bounding box center [274, 136] width 30 height 6
click at [223, 52] on div ".deletable-edge-delete-btn { width: 20px; height: 20px; border: 0px solid #ffff…" at bounding box center [185, 147] width 371 height 229
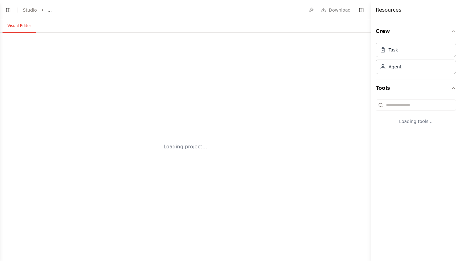
select select "****"
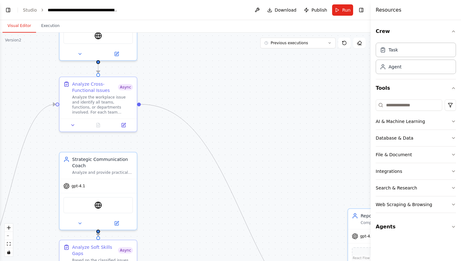
drag, startPoint x: 188, startPoint y: 137, endPoint x: 165, endPoint y: 32, distance: 107.7
click at [165, 32] on div "Visual Editor Execution Version 2 Previous executions Show Tools Hide Agents Po…" at bounding box center [185, 140] width 371 height 241
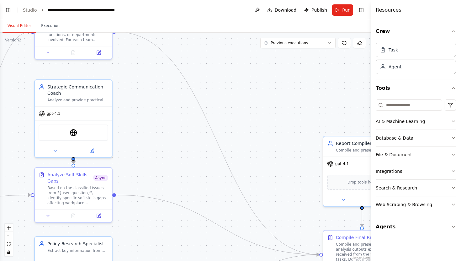
drag, startPoint x: 183, startPoint y: 115, endPoint x: 162, endPoint y: 69, distance: 50.4
click at [162, 69] on div ".deletable-edge-delete-btn { width: 20px; height: 20px; border: 0px solid #ffff…" at bounding box center [185, 147] width 371 height 229
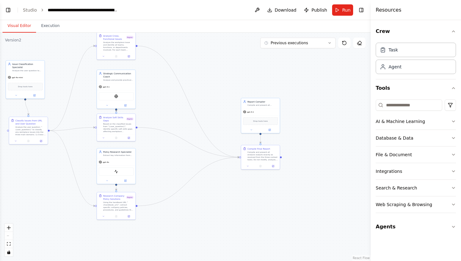
scroll to position [8785, 0]
click at [268, 109] on div "gpt-4.1" at bounding box center [260, 111] width 39 height 7
click at [271, 129] on button at bounding box center [270, 129] width 18 height 4
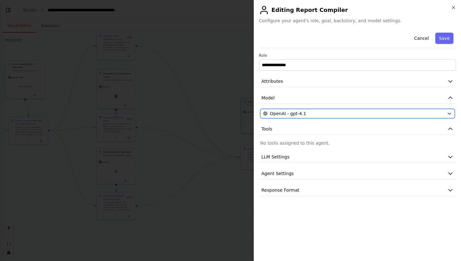
click at [294, 114] on span "OpenAI - gpt-4.1" at bounding box center [288, 113] width 36 height 6
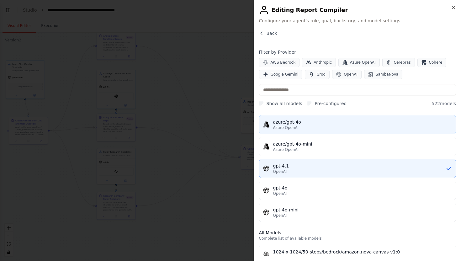
scroll to position [63, 0]
click at [316, 191] on div "gpt-4o" at bounding box center [362, 189] width 179 height 6
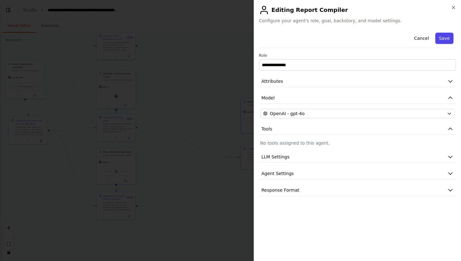
click at [444, 38] on button "Save" at bounding box center [445, 38] width 18 height 11
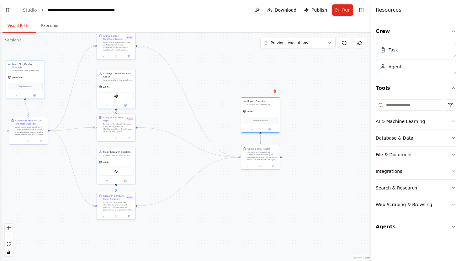
click at [273, 131] on div at bounding box center [260, 129] width 39 height 6
click at [270, 130] on icon at bounding box center [270, 129] width 2 height 2
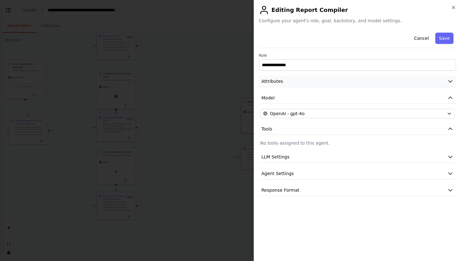
click at [301, 76] on button "Attributes" at bounding box center [357, 82] width 197 height 12
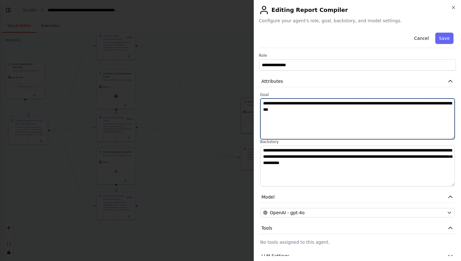
click at [343, 110] on textarea "**********" at bounding box center [358, 119] width 195 height 41
drag, startPoint x: 334, startPoint y: 111, endPoint x: 370, endPoint y: 110, distance: 36.1
click at [370, 110] on textarea "**********" at bounding box center [358, 119] width 195 height 41
type textarea "**********"
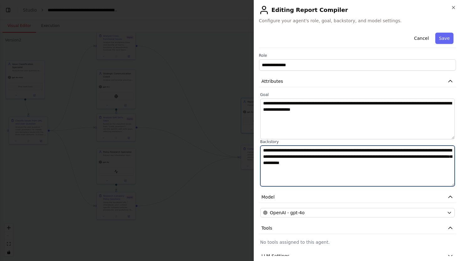
click at [427, 165] on textarea "**********" at bounding box center [358, 166] width 195 height 41
paste textarea "**********"
type textarea "**********"
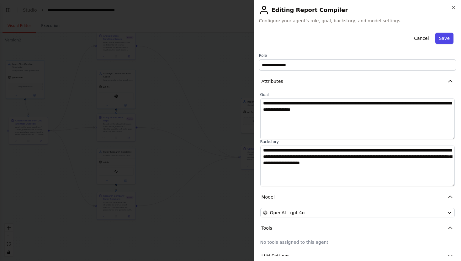
click at [450, 41] on button "Save" at bounding box center [445, 38] width 18 height 11
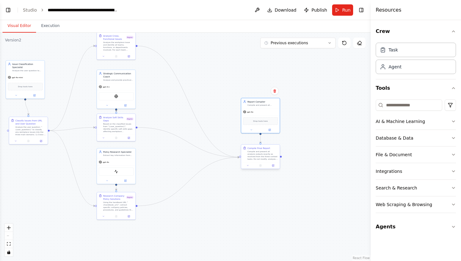
click at [269, 156] on div "Compile and present all analysis outputs exactly as received from the three con…" at bounding box center [263, 155] width 30 height 10
click at [271, 166] on button at bounding box center [273, 166] width 11 height 4
click at [275, 164] on button at bounding box center [273, 166] width 11 height 4
click at [275, 166] on button at bounding box center [273, 166] width 11 height 4
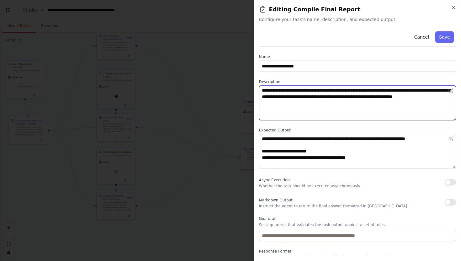
click at [355, 112] on textarea "**********" at bounding box center [357, 103] width 197 height 35
paste textarea "**********"
type textarea "**********"
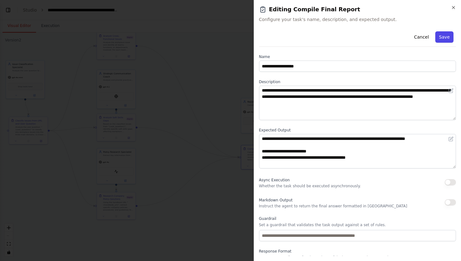
click at [449, 33] on button "Save" at bounding box center [445, 36] width 18 height 11
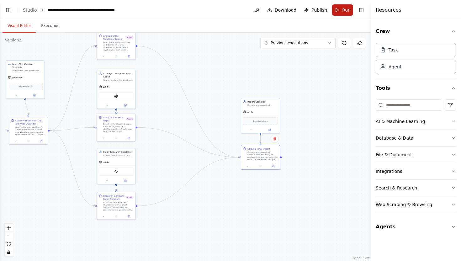
click at [338, 13] on button "Run" at bounding box center [342, 9] width 21 height 11
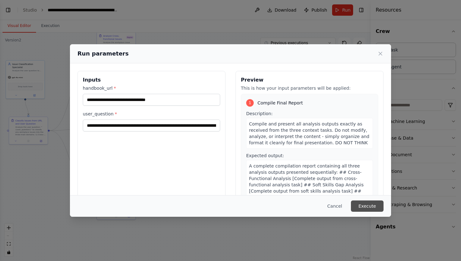
click at [365, 208] on button "Execute" at bounding box center [367, 206] width 33 height 11
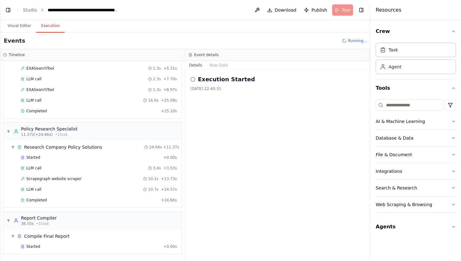
scroll to position [220, 0]
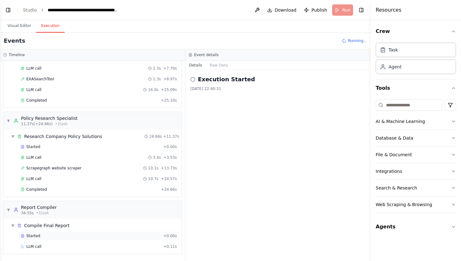
click at [50, 233] on div "Started + 0.00s" at bounding box center [99, 235] width 161 height 9
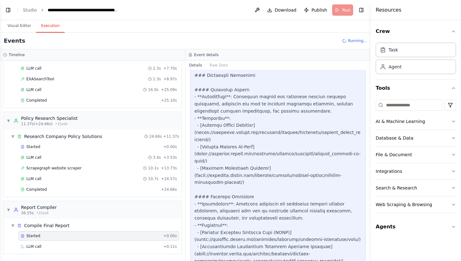
scroll to position [2233, 0]
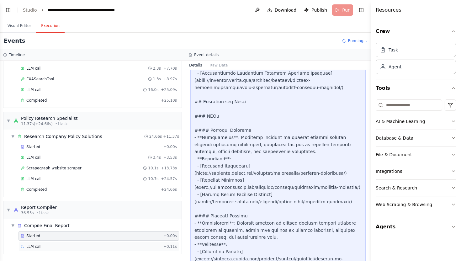
click at [58, 250] on div "LLM call + 0.11s" at bounding box center [99, 246] width 161 height 9
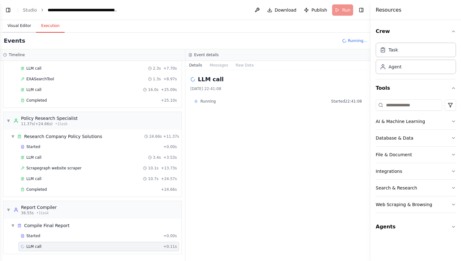
click at [22, 21] on button "Visual Editor" at bounding box center [20, 25] width 34 height 13
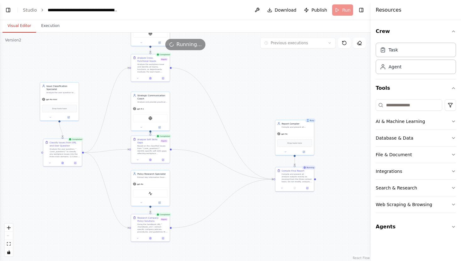
drag, startPoint x: 264, startPoint y: 74, endPoint x: 298, endPoint y: 96, distance: 40.8
click at [298, 96] on div ".deletable-edge-delete-btn { width: 20px; height: 20px; border: 0px solid #ffff…" at bounding box center [185, 147] width 371 height 229
drag, startPoint x: 298, startPoint y: 96, endPoint x: 301, endPoint y: 114, distance: 17.8
click at [301, 114] on div ".deletable-edge-delete-btn { width: 20px; height: 20px; border: 0px solid #ffff…" at bounding box center [185, 147] width 371 height 229
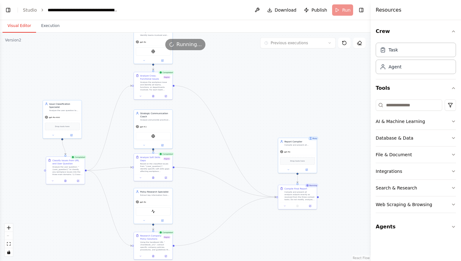
drag, startPoint x: 354, startPoint y: 87, endPoint x: 352, endPoint y: 81, distance: 5.9
click at [352, 81] on div ".deletable-edge-delete-btn { width: 20px; height: 20px; border: 0px solid #ffff…" at bounding box center [185, 147] width 371 height 229
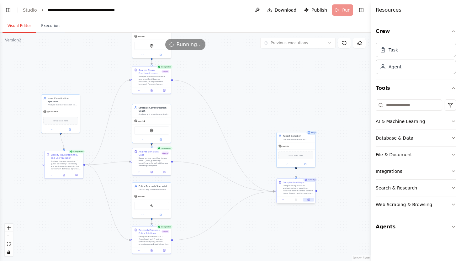
click at [310, 199] on icon at bounding box center [309, 200] width 3 height 3
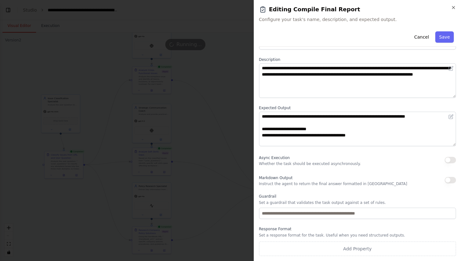
scroll to position [0, 0]
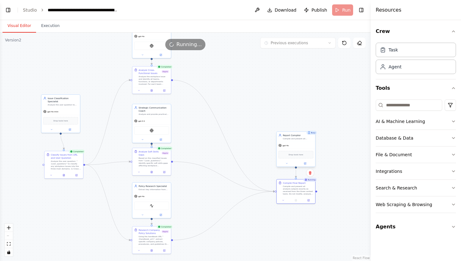
click at [301, 145] on div "gpt-4o" at bounding box center [296, 145] width 39 height 7
click at [310, 166] on div at bounding box center [296, 163] width 39 height 6
click at [304, 163] on button at bounding box center [306, 164] width 18 height 4
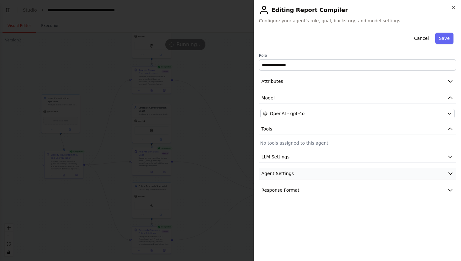
click at [324, 169] on button "Agent Settings" at bounding box center [357, 174] width 197 height 12
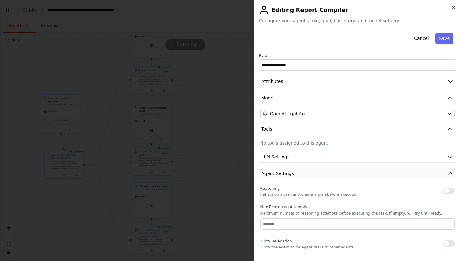
scroll to position [113, 0]
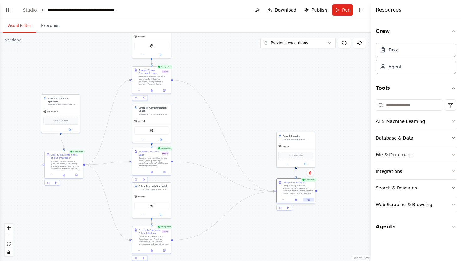
click at [310, 199] on icon at bounding box center [310, 200] width 2 height 2
click at [61, 30] on button "Execution" at bounding box center [50, 25] width 29 height 13
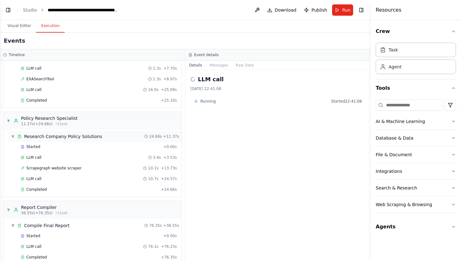
scroll to position [230, 0]
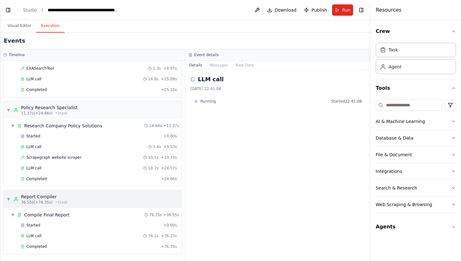
click at [39, 196] on div "Report Compiler" at bounding box center [44, 197] width 47 height 6
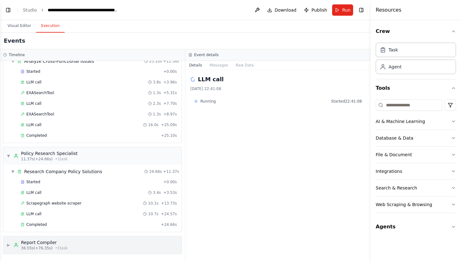
click at [43, 239] on div "▶ Report Compiler 36.55s (+76.35s) • 1 task" at bounding box center [92, 245] width 178 height 18
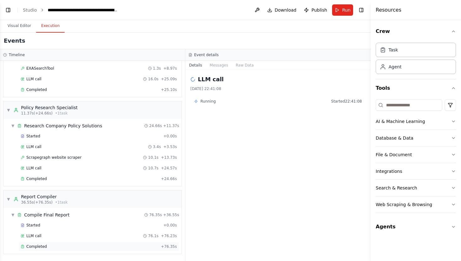
click at [40, 249] on div "Completed + 76.35s" at bounding box center [99, 246] width 161 height 9
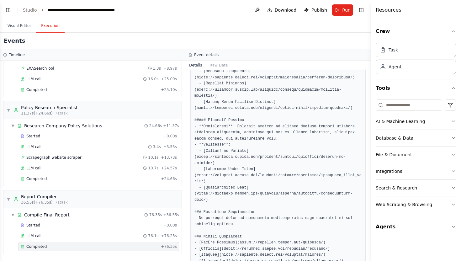
scroll to position [1942, 0]
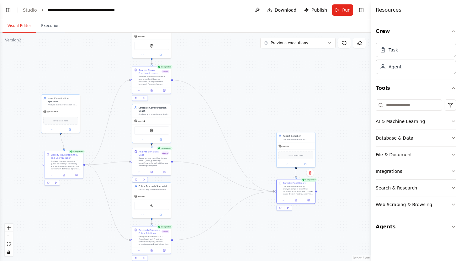
click at [27, 30] on button "Visual Editor" at bounding box center [20, 25] width 34 height 13
click at [309, 187] on div "Compile and present all analysis outputs exactly as received from the three con…" at bounding box center [298, 190] width 30 height 10
click at [310, 200] on button at bounding box center [309, 200] width 11 height 4
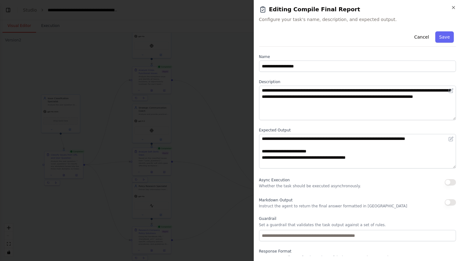
click at [449, 181] on button "button" at bounding box center [450, 182] width 11 height 6
click at [448, 38] on button "Save" at bounding box center [445, 36] width 18 height 11
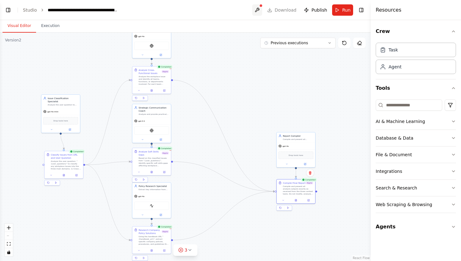
click at [259, 11] on button at bounding box center [257, 9] width 10 height 11
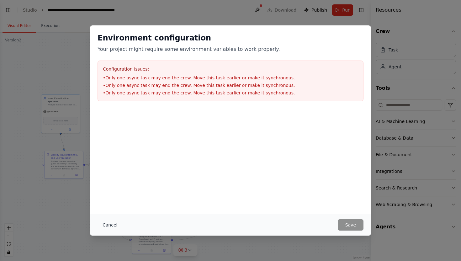
click at [109, 222] on button "Cancel" at bounding box center [110, 224] width 25 height 11
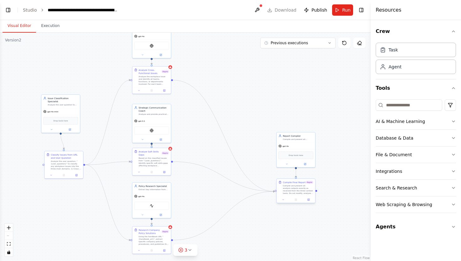
click at [307, 191] on div "Compile and present all analysis outputs exactly as received from the three con…" at bounding box center [298, 190] width 30 height 10
click at [308, 199] on icon at bounding box center [309, 200] width 3 height 3
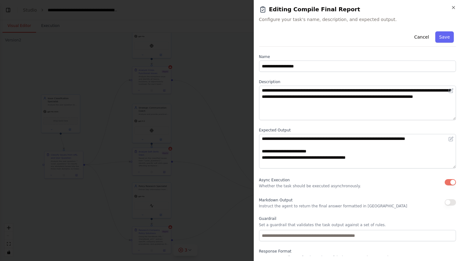
click at [449, 185] on button "button" at bounding box center [450, 182] width 11 height 6
click at [445, 37] on button "Save" at bounding box center [445, 36] width 18 height 11
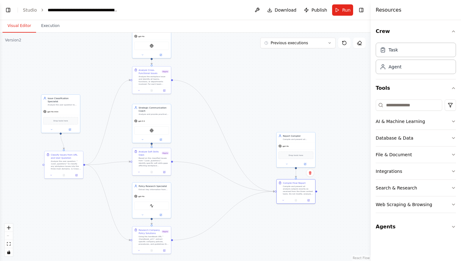
click at [329, 48] on div ".deletable-edge-delete-btn { width: 20px; height: 20px; border: 0px solid #ffff…" at bounding box center [185, 147] width 371 height 229
click at [321, 44] on button "Previous executions" at bounding box center [298, 43] width 75 height 11
click at [310, 200] on button at bounding box center [309, 200] width 11 height 4
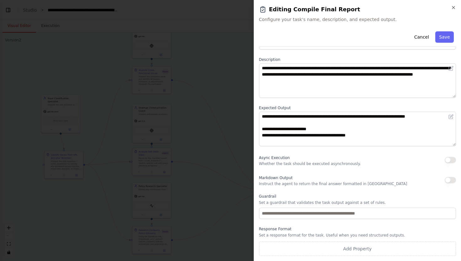
scroll to position [0, 0]
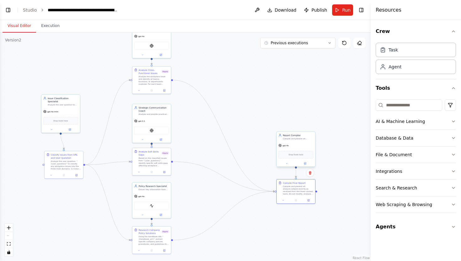
click at [306, 135] on div "Report Compiler" at bounding box center [298, 135] width 30 height 3
click at [6, 7] on button "Toggle Left Sidebar" at bounding box center [8, 10] width 9 height 9
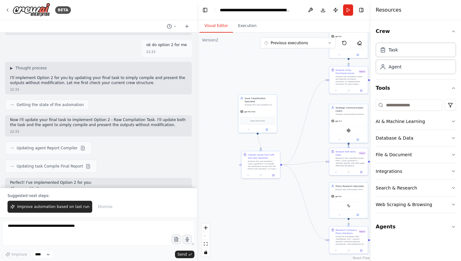
scroll to position [9259, 0]
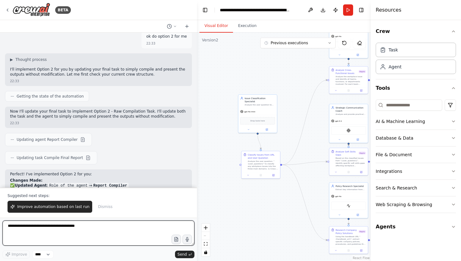
click at [45, 238] on textarea at bounding box center [99, 233] width 192 height 25
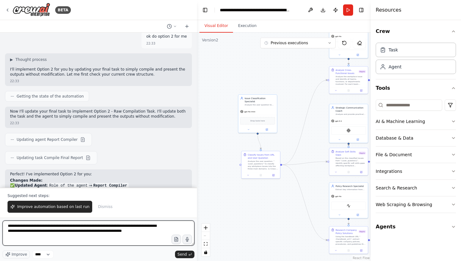
type textarea "**********"
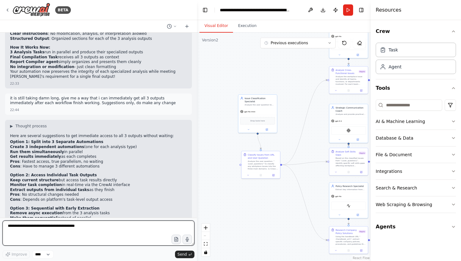
scroll to position [9476, 0]
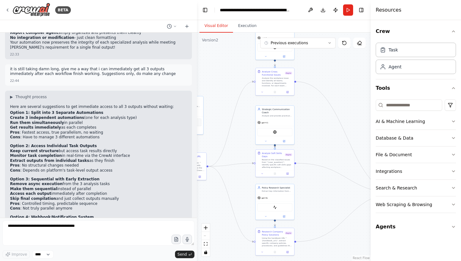
drag, startPoint x: 250, startPoint y: 77, endPoint x: 162, endPoint y: 82, distance: 87.7
click at [162, 81] on div "BETA Hello! I'm the CrewAI assistant. What kind of automation do you want to bu…" at bounding box center [230, 130] width 461 height 261
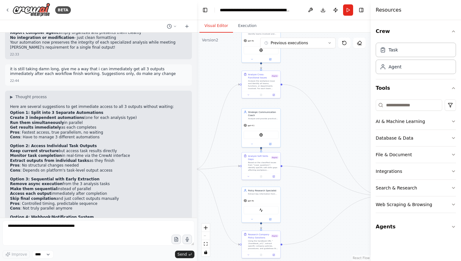
drag, startPoint x: 324, startPoint y: 87, endPoint x: 266, endPoint y: 84, distance: 58.5
click at [266, 84] on div ".deletable-edge-delete-btn { width: 20px; height: 20px; border: 0px solid #ffff…" at bounding box center [284, 147] width 174 height 229
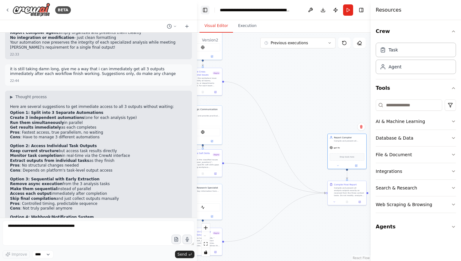
click at [203, 7] on button "Toggle Left Sidebar" at bounding box center [205, 10] width 9 height 9
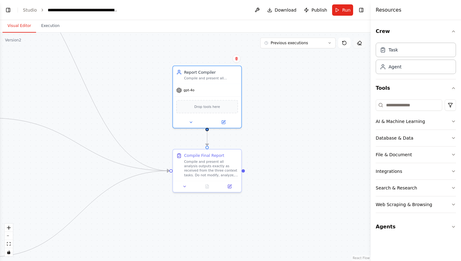
drag, startPoint x: 231, startPoint y: 124, endPoint x: 356, endPoint y: 44, distance: 148.8
click at [356, 44] on div "Version 2 Previous executions Show Tools Hide Agents .deletable-edge-delete-btn…" at bounding box center [185, 147] width 371 height 229
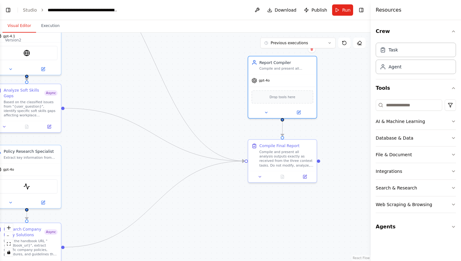
drag, startPoint x: 307, startPoint y: 117, endPoint x: 378, endPoint y: 111, distance: 70.5
click at [378, 111] on div "BETA Hello! I'm the CrewAI assistant. What kind of automation do you want to bu…" at bounding box center [230, 130] width 461 height 261
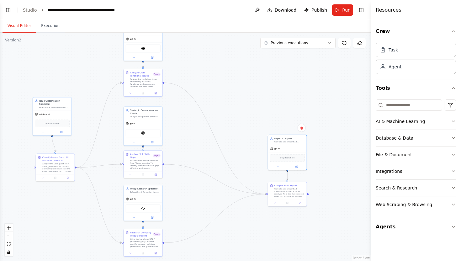
drag, startPoint x: 283, startPoint y: 207, endPoint x: 284, endPoint y: 227, distance: 19.8
click at [284, 227] on div ".deletable-edge-delete-btn { width: 20px; height: 20px; border: 0px solid #ffff…" at bounding box center [185, 147] width 371 height 229
drag, startPoint x: 290, startPoint y: 147, endPoint x: 282, endPoint y: 116, distance: 31.7
click at [282, 116] on div "gpt-4o" at bounding box center [281, 119] width 39 height 7
drag, startPoint x: 295, startPoint y: 196, endPoint x: 288, endPoint y: 164, distance: 33.1
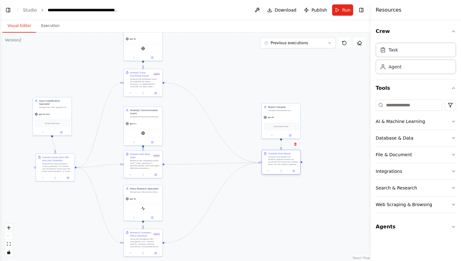
click at [288, 164] on div "Compile and present all analysis outputs exactly as received from the three con…" at bounding box center [283, 161] width 30 height 10
click at [290, 121] on div "Drop tools here" at bounding box center [281, 126] width 39 height 12
click at [291, 134] on icon at bounding box center [291, 135] width 2 height 2
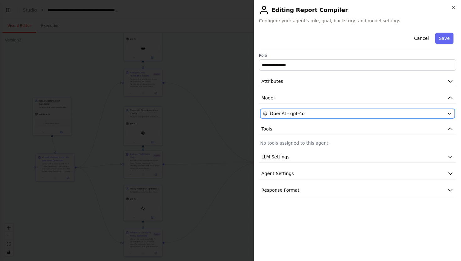
click at [298, 116] on span "OpenAI - gpt-4o" at bounding box center [287, 113] width 35 height 6
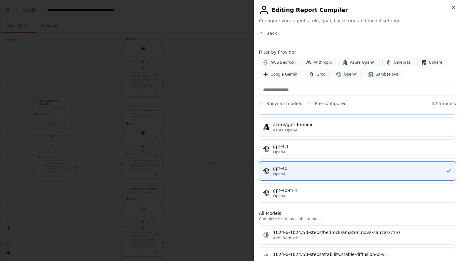
scroll to position [0, 0]
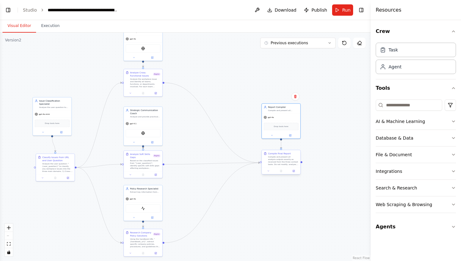
click at [287, 156] on div "Compile and present all analysis outputs exactly as received from the three con…" at bounding box center [283, 161] width 30 height 10
click at [290, 124] on div "Drop tools here" at bounding box center [281, 126] width 35 height 8
click at [345, 142] on div ".deletable-edge-delete-btn { width: 20px; height: 20px; border: 0px solid #ffff…" at bounding box center [185, 147] width 371 height 229
click at [405, 158] on button "File & Document" at bounding box center [416, 155] width 80 height 16
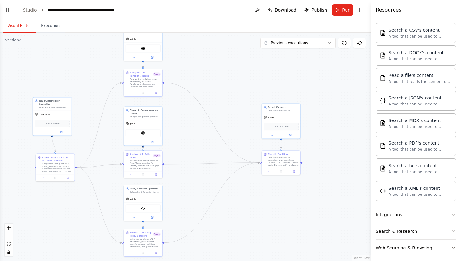
scroll to position [159, 0]
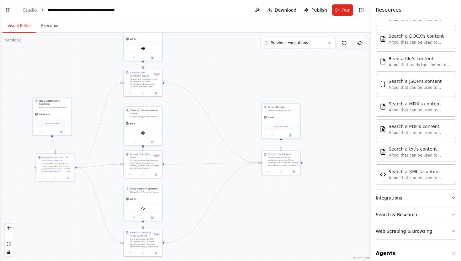
click at [403, 206] on button "Integrations" at bounding box center [416, 198] width 80 height 16
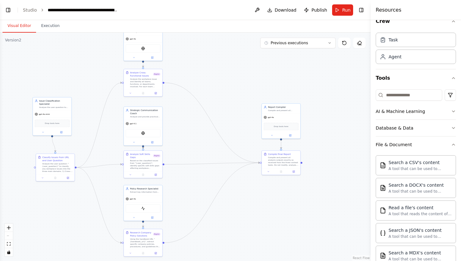
scroll to position [0, 0]
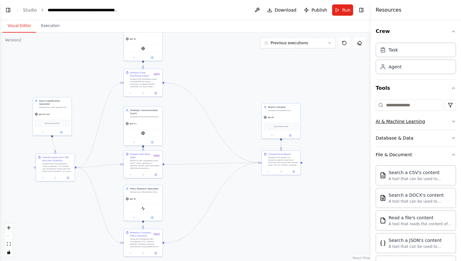
click at [408, 121] on div "AI & Machine Learning" at bounding box center [400, 121] width 49 height 6
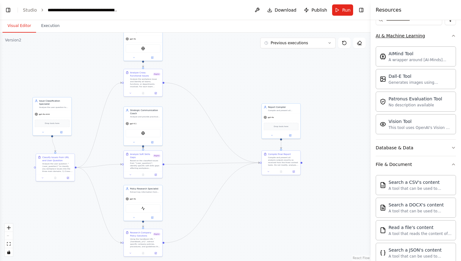
scroll to position [94, 0]
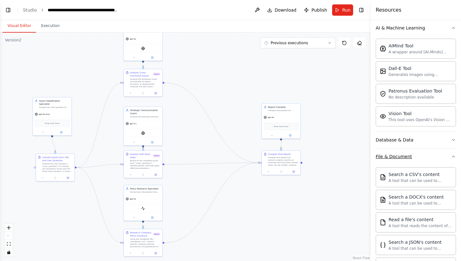
click at [412, 157] on button "File & Document" at bounding box center [416, 156] width 80 height 16
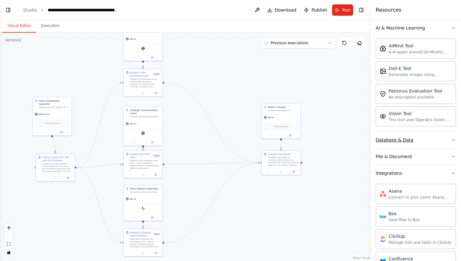
click at [413, 138] on button "Database & Data" at bounding box center [416, 140] width 80 height 16
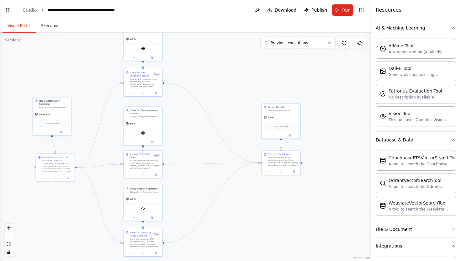
click at [413, 138] on button "Database & Data" at bounding box center [416, 140] width 80 height 16
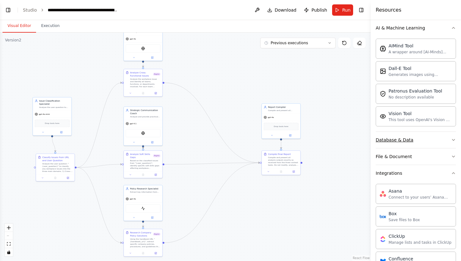
scroll to position [0, 0]
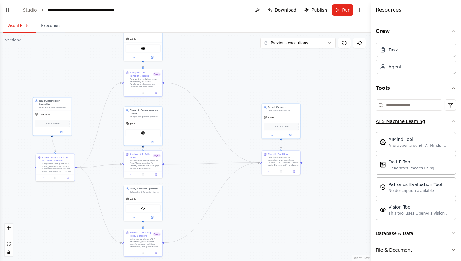
click at [412, 124] on button "AI & Machine Learning" at bounding box center [416, 121] width 80 height 16
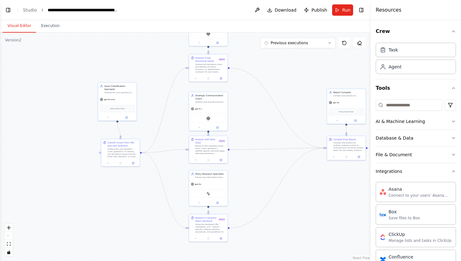
drag, startPoint x: 227, startPoint y: 97, endPoint x: 293, endPoint y: 83, distance: 67.1
click at [293, 83] on div ".deletable-edge-delete-btn { width: 20px; height: 20px; border: 0px solid #ffff…" at bounding box center [185, 147] width 371 height 229
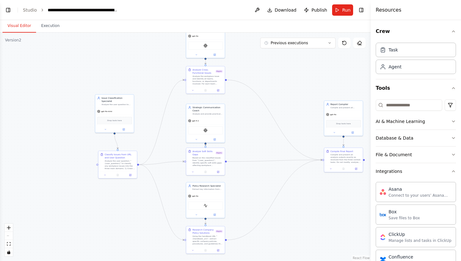
drag, startPoint x: 293, startPoint y: 83, endPoint x: 289, endPoint y: 94, distance: 11.7
click at [289, 94] on div ".deletable-edge-delete-btn { width: 20px; height: 20px; border: 0px solid #ffff…" at bounding box center [185, 147] width 371 height 229
click at [118, 103] on div "Analyze the user question to classify any workplace issues into three specific …" at bounding box center [117, 103] width 30 height 3
click at [119, 104] on div "Analyze the user question to classify any workplace issues into three specific …" at bounding box center [117, 103] width 30 height 3
click at [124, 130] on button at bounding box center [124, 129] width 18 height 4
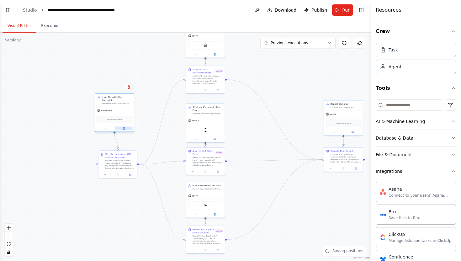
click at [126, 129] on button at bounding box center [124, 129] width 18 height 4
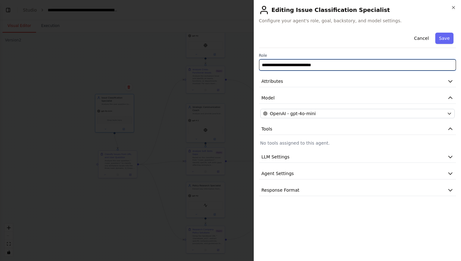
click at [336, 67] on input "**********" at bounding box center [357, 64] width 197 height 11
drag, startPoint x: 336, startPoint y: 67, endPoint x: 212, endPoint y: 67, distance: 123.7
click at [212, 67] on body "BETA Hello! I'm the CrewAI assistant. What kind of automation do you want to bu…" at bounding box center [230, 130] width 461 height 261
type input "*******"
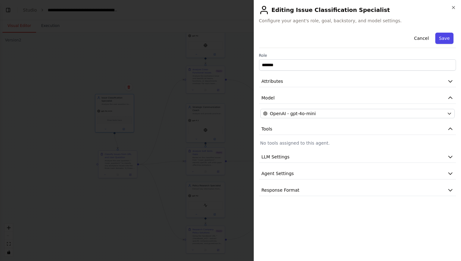
click at [443, 35] on button "Save" at bounding box center [445, 38] width 18 height 11
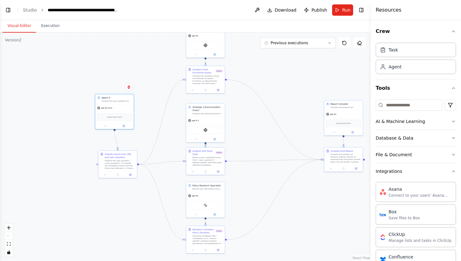
drag, startPoint x: 248, startPoint y: 117, endPoint x: 248, endPoint y: 155, distance: 38.3
click at [248, 155] on div ".deletable-edge-delete-btn { width: 20px; height: 20px; border: 0px solid #ffff…" at bounding box center [185, 147] width 371 height 229
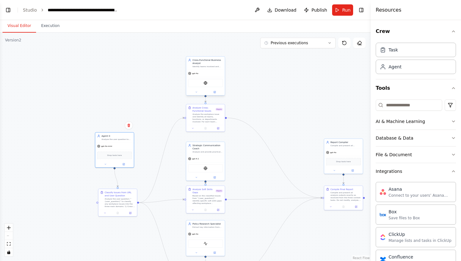
click at [213, 66] on div "Identify teams involved and map their operational characteristics. Focus on tea…" at bounding box center [208, 66] width 30 height 3
click at [218, 91] on button at bounding box center [215, 92] width 18 height 4
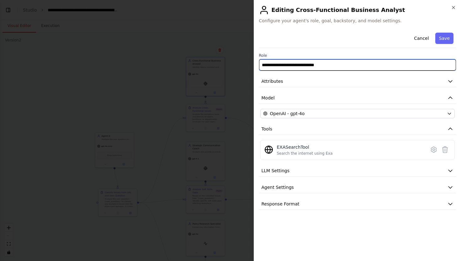
drag, startPoint x: 345, startPoint y: 67, endPoint x: 204, endPoint y: 56, distance: 141.8
click at [204, 56] on body "BETA Hello! I'm the CrewAI assistant. What kind of automation do you want to bu…" at bounding box center [230, 130] width 461 height 261
type input "*********"
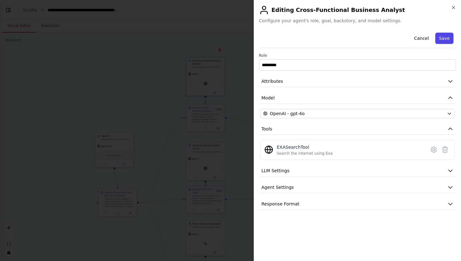
click at [449, 39] on button "Save" at bounding box center [445, 38] width 18 height 11
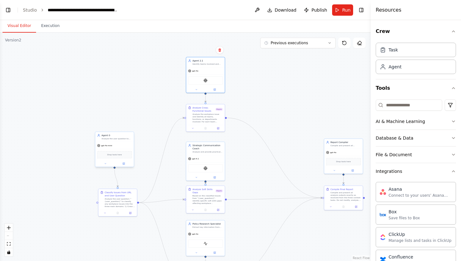
click at [115, 136] on div "Agent 0" at bounding box center [117, 135] width 30 height 3
click at [124, 164] on icon at bounding box center [124, 164] width 2 height 2
click at [125, 163] on button at bounding box center [124, 164] width 18 height 4
click at [125, 164] on button at bounding box center [124, 164] width 18 height 4
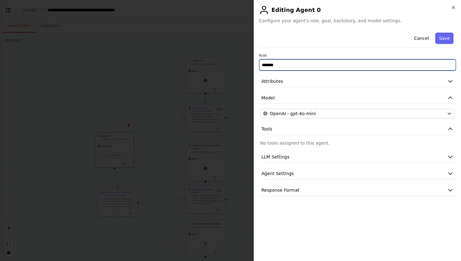
click at [296, 67] on input "*******" at bounding box center [357, 64] width 197 height 11
type input "*******"
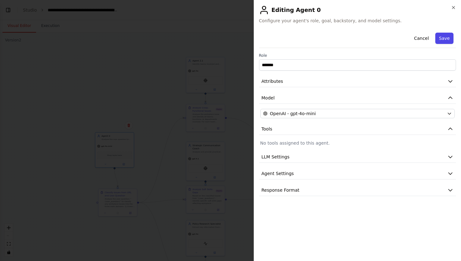
click at [449, 34] on button "Save" at bounding box center [445, 38] width 18 height 11
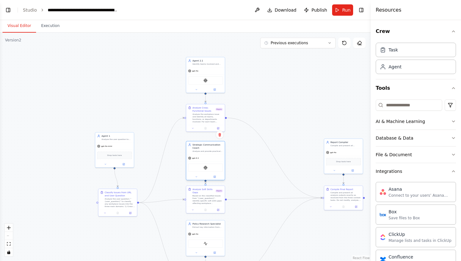
click at [213, 149] on div "Strategic Communication Coach" at bounding box center [208, 146] width 30 height 6
click at [214, 177] on icon at bounding box center [215, 177] width 2 height 2
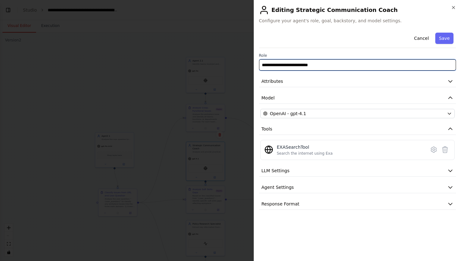
click at [347, 64] on input "**********" at bounding box center [357, 64] width 197 height 11
drag, startPoint x: 347, startPoint y: 64, endPoint x: 165, endPoint y: 64, distance: 181.8
click at [165, 64] on body "BETA Hello! I'm the CrewAI assistant. What kind of automation do you want to bu…" at bounding box center [230, 130] width 461 height 261
type input "*********"
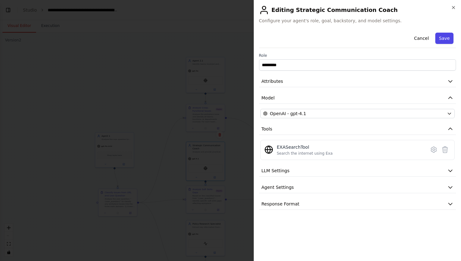
click at [452, 39] on button "Save" at bounding box center [445, 38] width 18 height 11
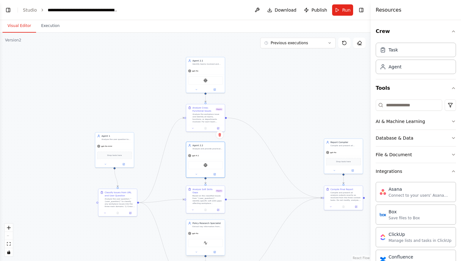
click at [207, 228] on div "Extract key information from {handbook_url} that directly answers company polic…" at bounding box center [208, 226] width 30 height 3
click at [218, 252] on button at bounding box center [215, 252] width 18 height 4
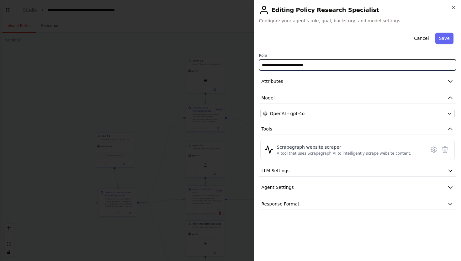
click at [342, 64] on input "**********" at bounding box center [357, 64] width 197 height 11
drag, startPoint x: 342, startPoint y: 64, endPoint x: 184, endPoint y: 64, distance: 158.2
click at [184, 64] on body "BETA Hello! I'm the CrewAI assistant. What kind of automation do you want to bu…" at bounding box center [230, 130] width 461 height 261
type input "*********"
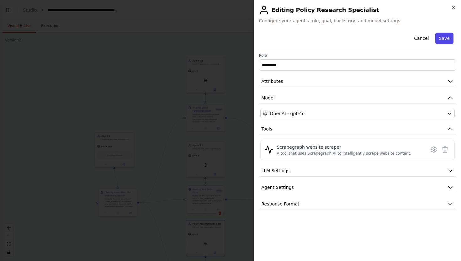
click at [449, 36] on button "Save" at bounding box center [445, 38] width 18 height 11
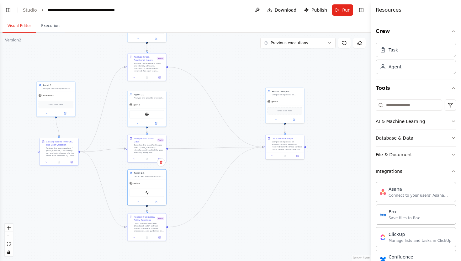
drag, startPoint x: 261, startPoint y: 163, endPoint x: 200, endPoint y: 111, distance: 80.2
click at [200, 111] on div ".deletable-edge-delete-btn { width: 20px; height: 20px; border: 0px solid #ffff…" at bounding box center [185, 147] width 371 height 229
click at [121, 8] on icon "breadcrumb" at bounding box center [123, 10] width 5 height 5
click at [123, 9] on icon "breadcrumb" at bounding box center [123, 10] width 4 height 4
click at [123, 8] on header "**********" at bounding box center [185, 10] width 371 height 20
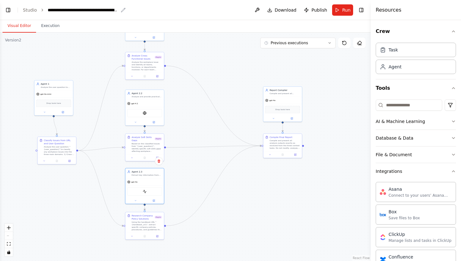
click at [107, 10] on div "**********" at bounding box center [83, 10] width 71 height 6
drag, startPoint x: 154, startPoint y: 11, endPoint x: 0, endPoint y: 11, distance: 153.5
click at [0, 11] on header "**********" at bounding box center [185, 10] width 371 height 20
click at [195, 48] on div ".deletable-edge-delete-btn { width: 20px; height: 20px; border: 0px solid #ffff…" at bounding box center [185, 147] width 371 height 229
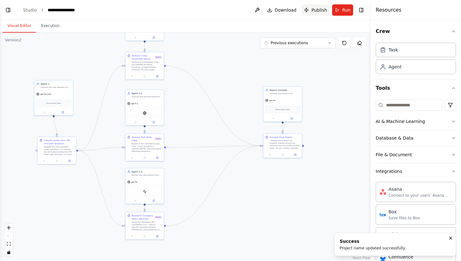
click at [323, 8] on span "Publish" at bounding box center [320, 10] width 16 height 6
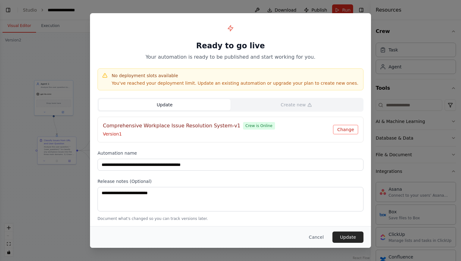
click at [346, 128] on button "Change" at bounding box center [345, 129] width 25 height 9
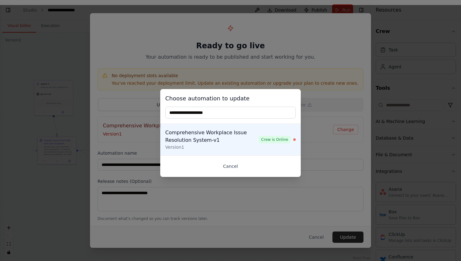
click at [229, 167] on button "Cancel" at bounding box center [230, 166] width 131 height 11
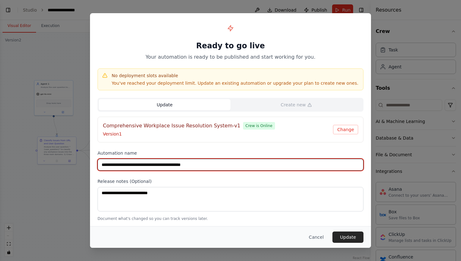
click at [233, 163] on input "**********" at bounding box center [231, 165] width 266 height 12
drag, startPoint x: 233, startPoint y: 163, endPoint x: 0, endPoint y: 163, distance: 233.2
click at [0, 163] on div "**********" at bounding box center [230, 130] width 461 height 261
type input "**********"
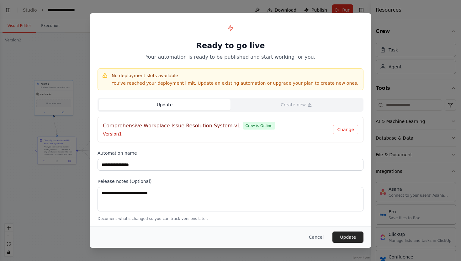
click at [298, 176] on div "**********" at bounding box center [230, 121] width 281 height 216
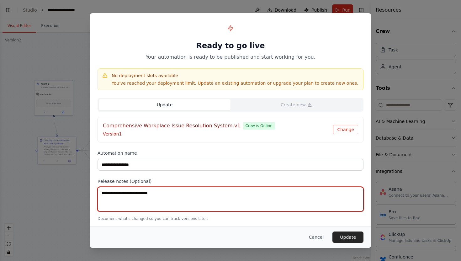
click at [180, 195] on textarea at bounding box center [231, 199] width 266 height 24
paste textarea "**********"
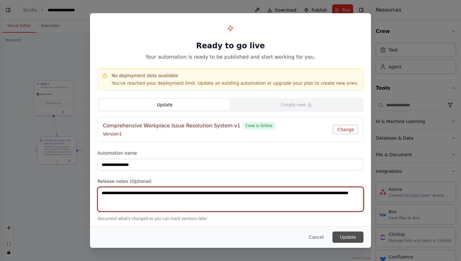
type textarea "**********"
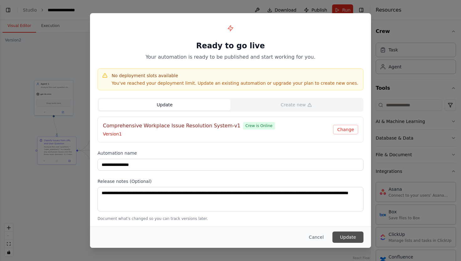
click at [351, 237] on button "Update" at bounding box center [348, 237] width 31 height 11
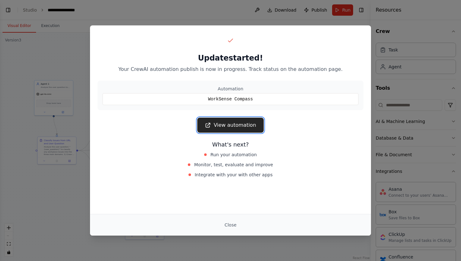
click at [241, 126] on link "View automation" at bounding box center [230, 125] width 66 height 15
